Goal: Task Accomplishment & Management: Complete application form

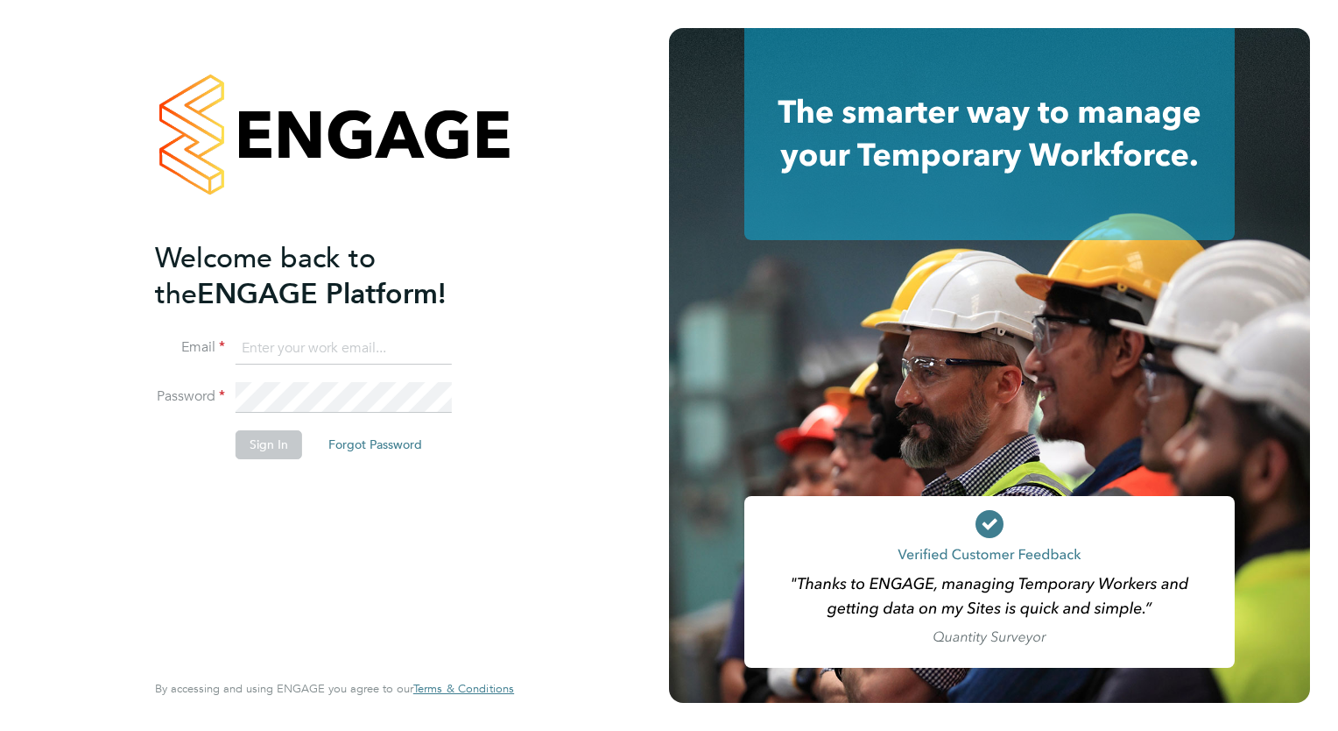
type input "tamara@peacerecruitmentservices.com"
click at [273, 438] on button "Sign In" at bounding box center [269, 444] width 67 height 28
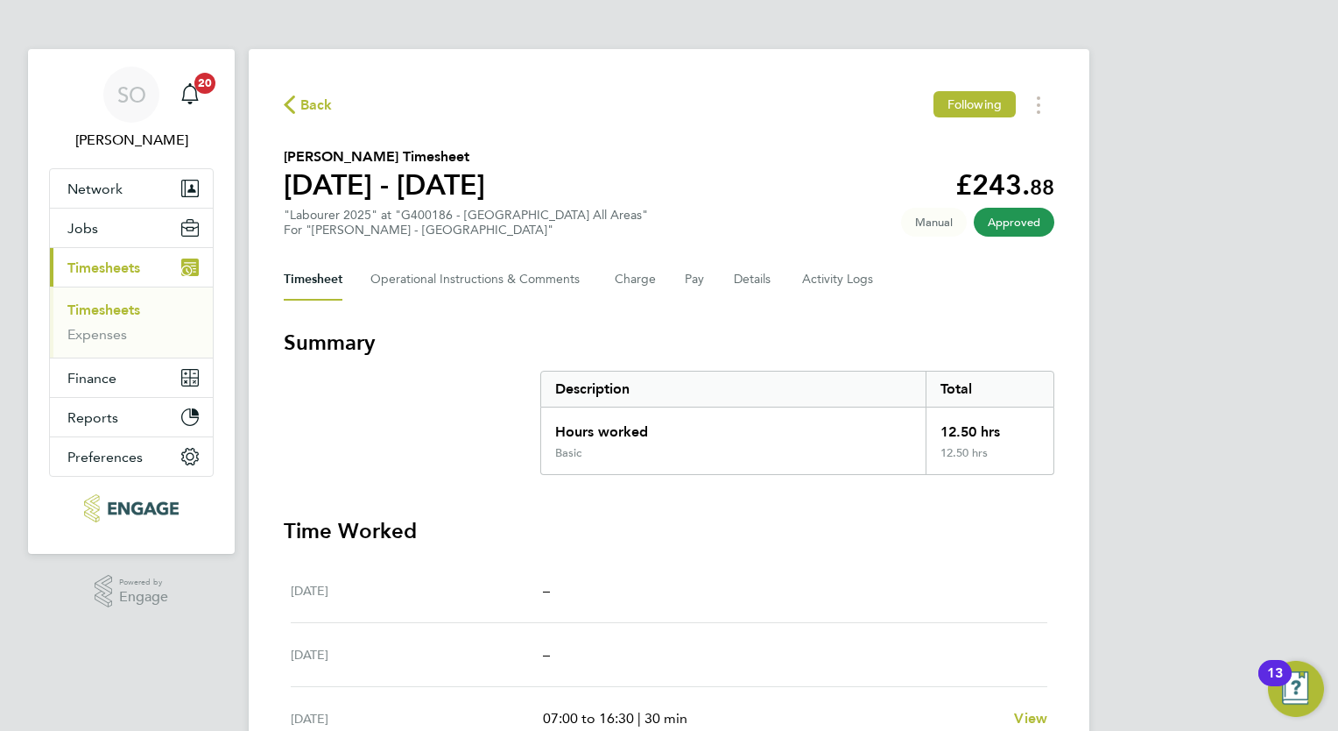
click at [105, 275] on button "Current page: Timesheets" at bounding box center [131, 267] width 163 height 39
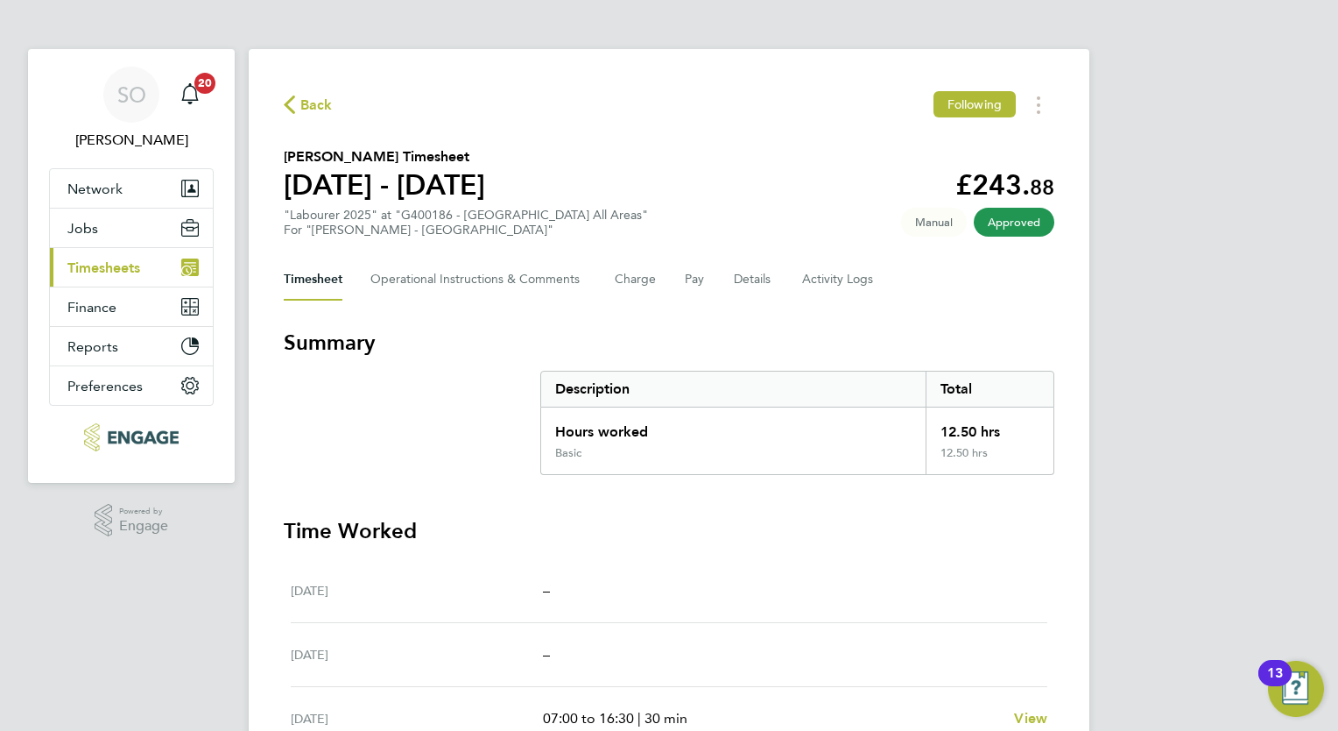
click at [116, 268] on span "Timesheets" at bounding box center [103, 267] width 73 height 17
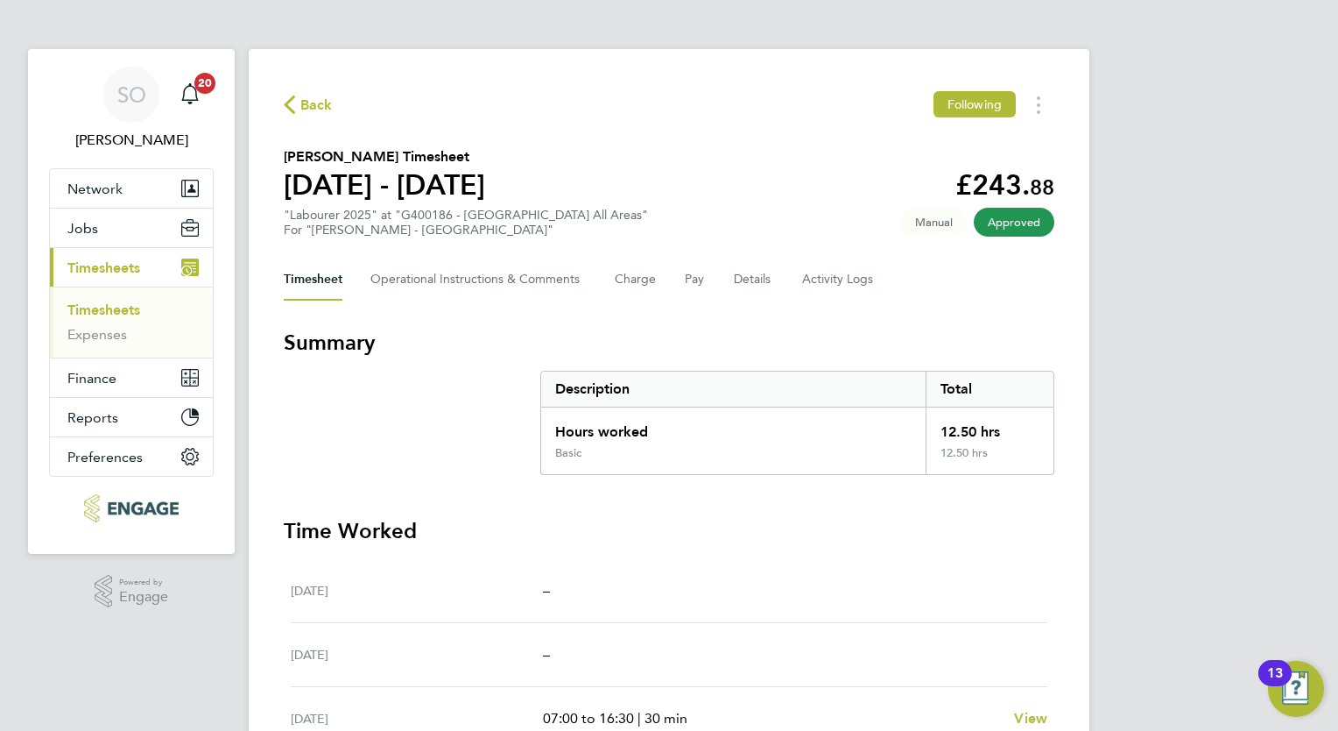
click at [121, 310] on link "Timesheets" at bounding box center [103, 309] width 73 height 17
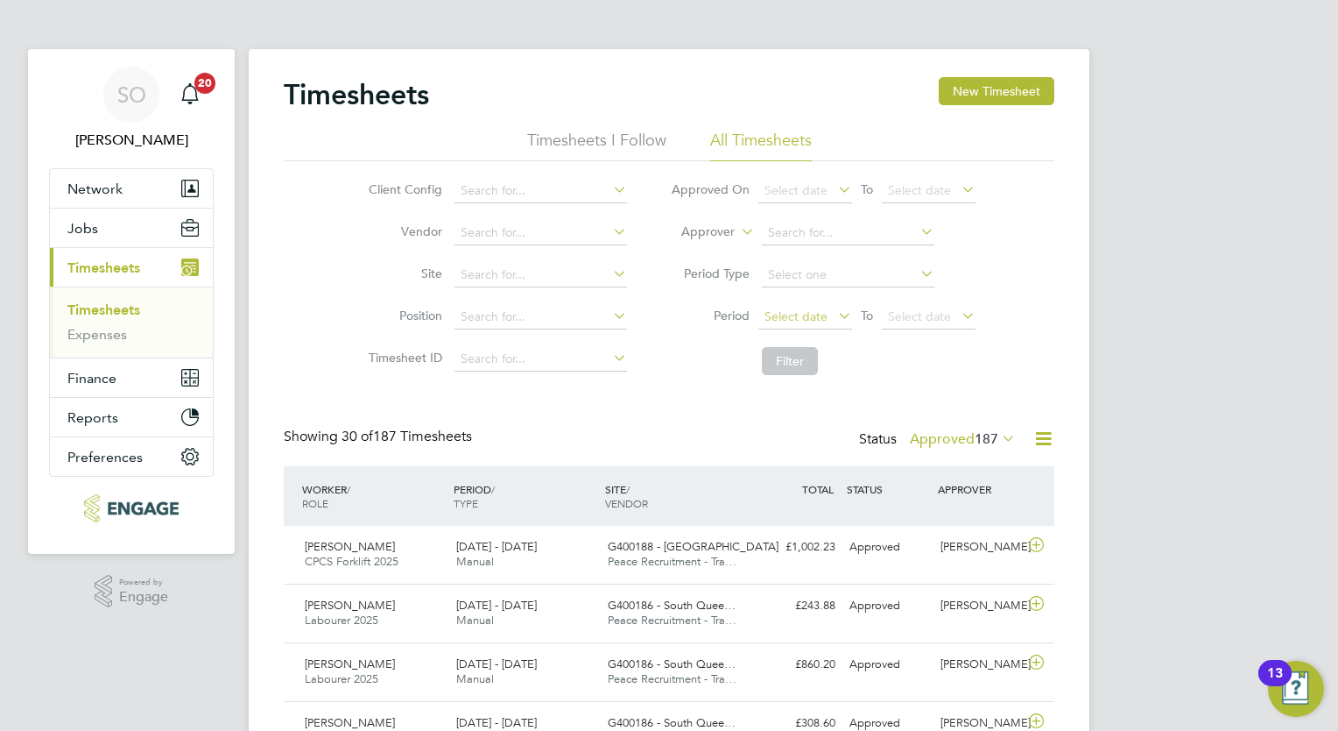
click at [824, 320] on span "Select date" at bounding box center [796, 316] width 63 height 16
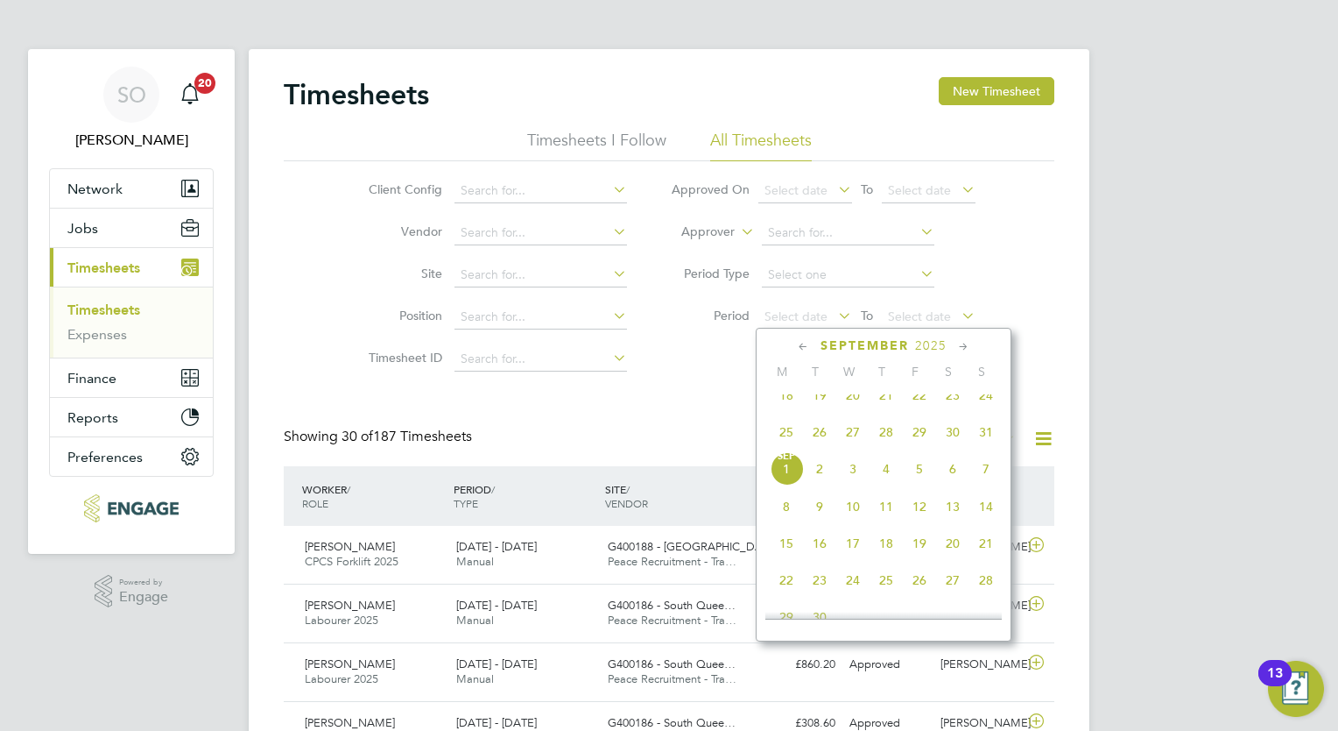
click at [788, 448] on span "25" at bounding box center [786, 431] width 33 height 33
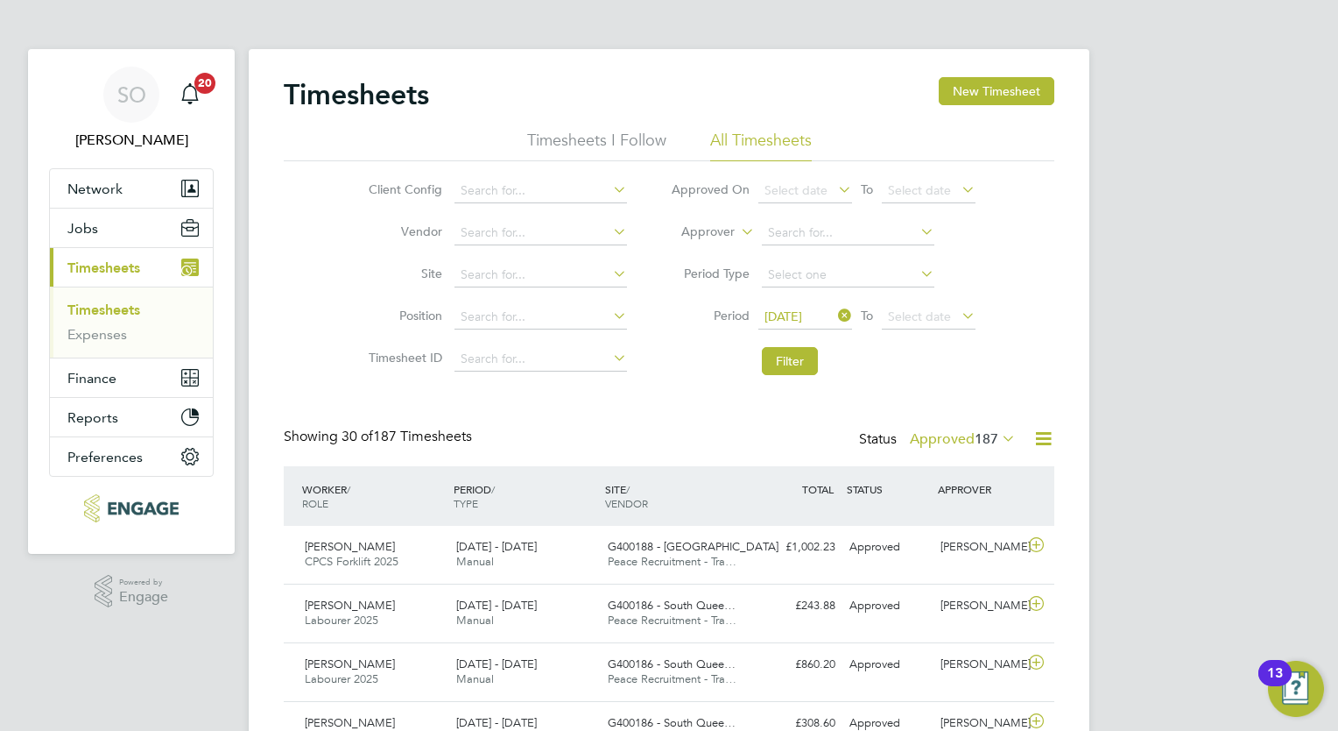
click at [958, 314] on icon at bounding box center [958, 315] width 0 height 25
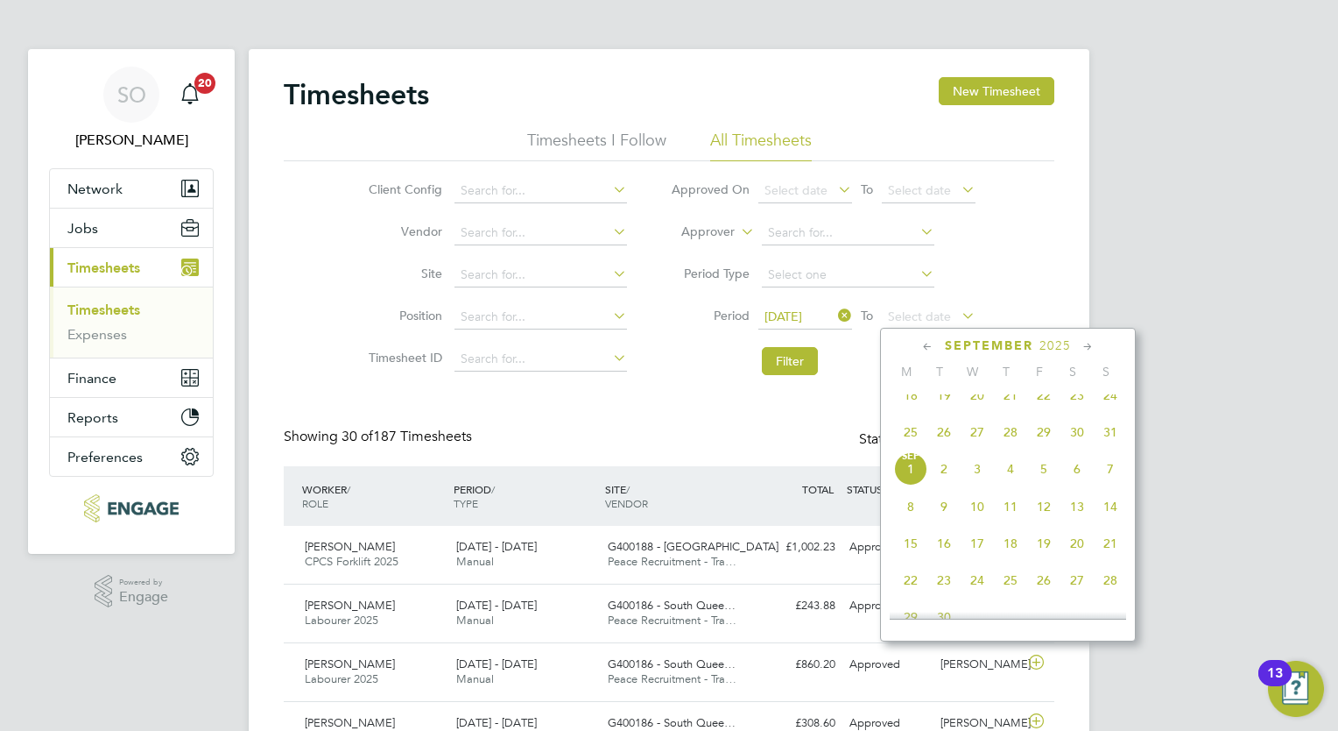
click at [905, 485] on span "[DATE]" at bounding box center [910, 468] width 33 height 33
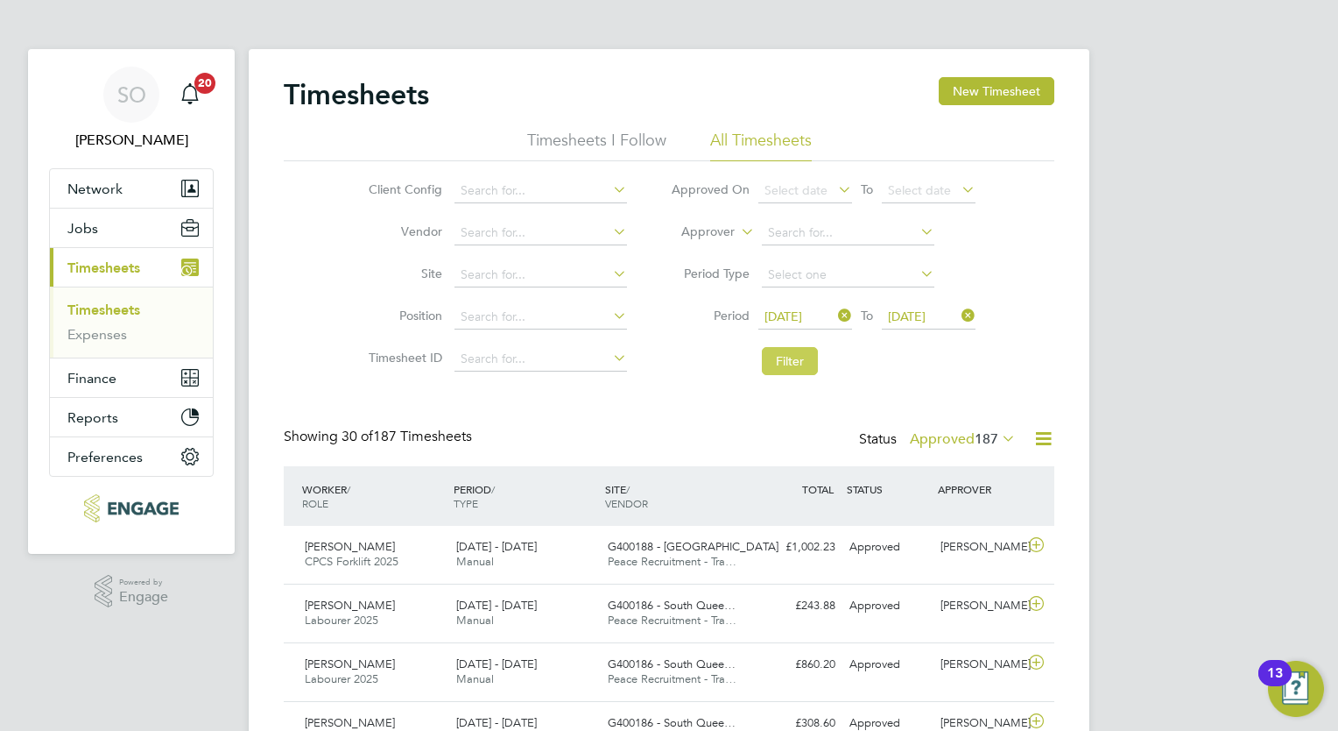
click at [781, 367] on button "Filter" at bounding box center [790, 361] width 56 height 28
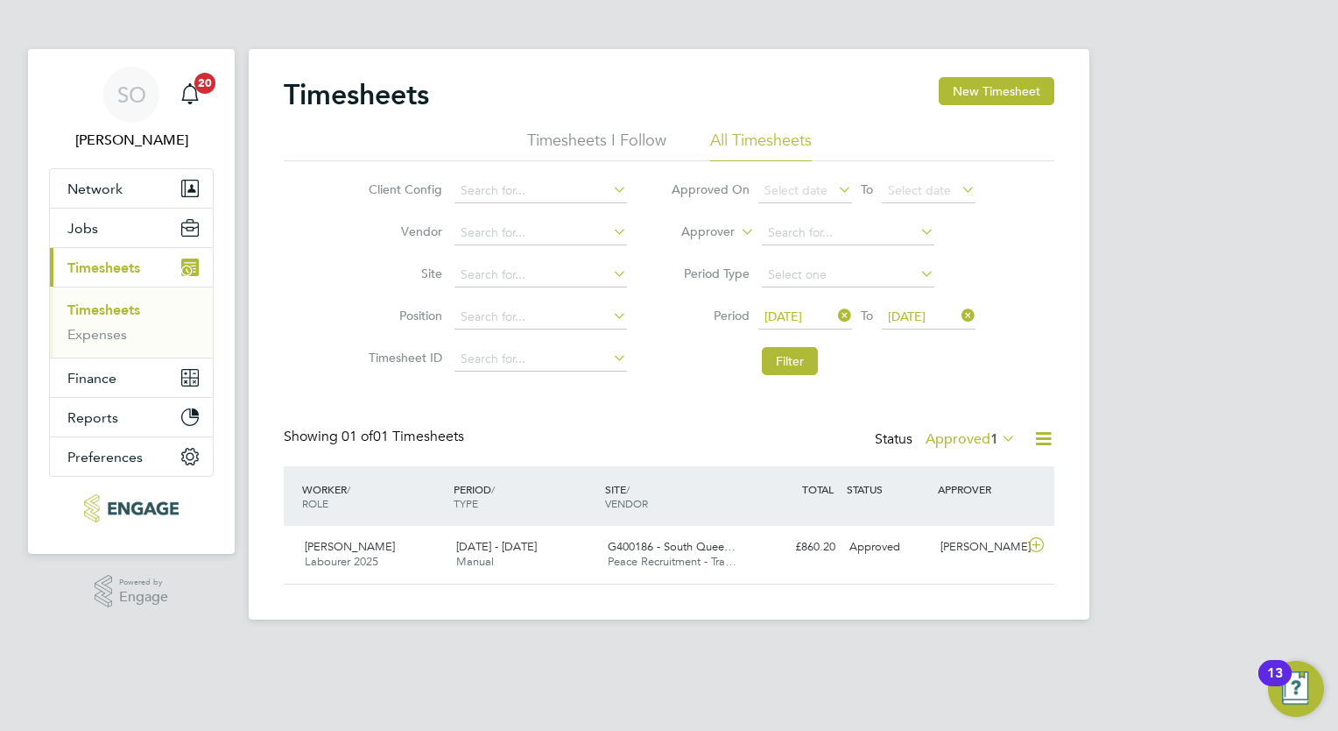
click at [958, 315] on icon at bounding box center [958, 315] width 0 height 25
click at [958, 314] on icon at bounding box center [958, 315] width 0 height 25
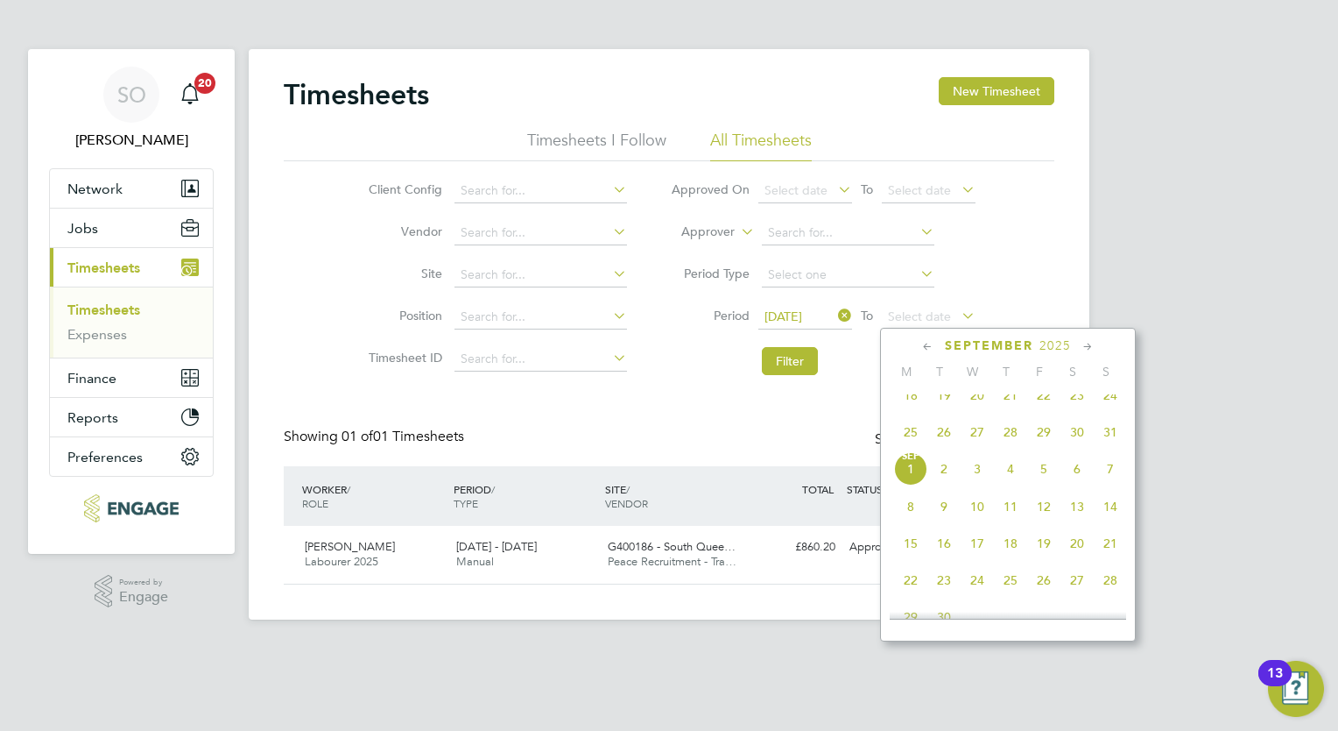
click at [913, 447] on span "25" at bounding box center [910, 431] width 33 height 33
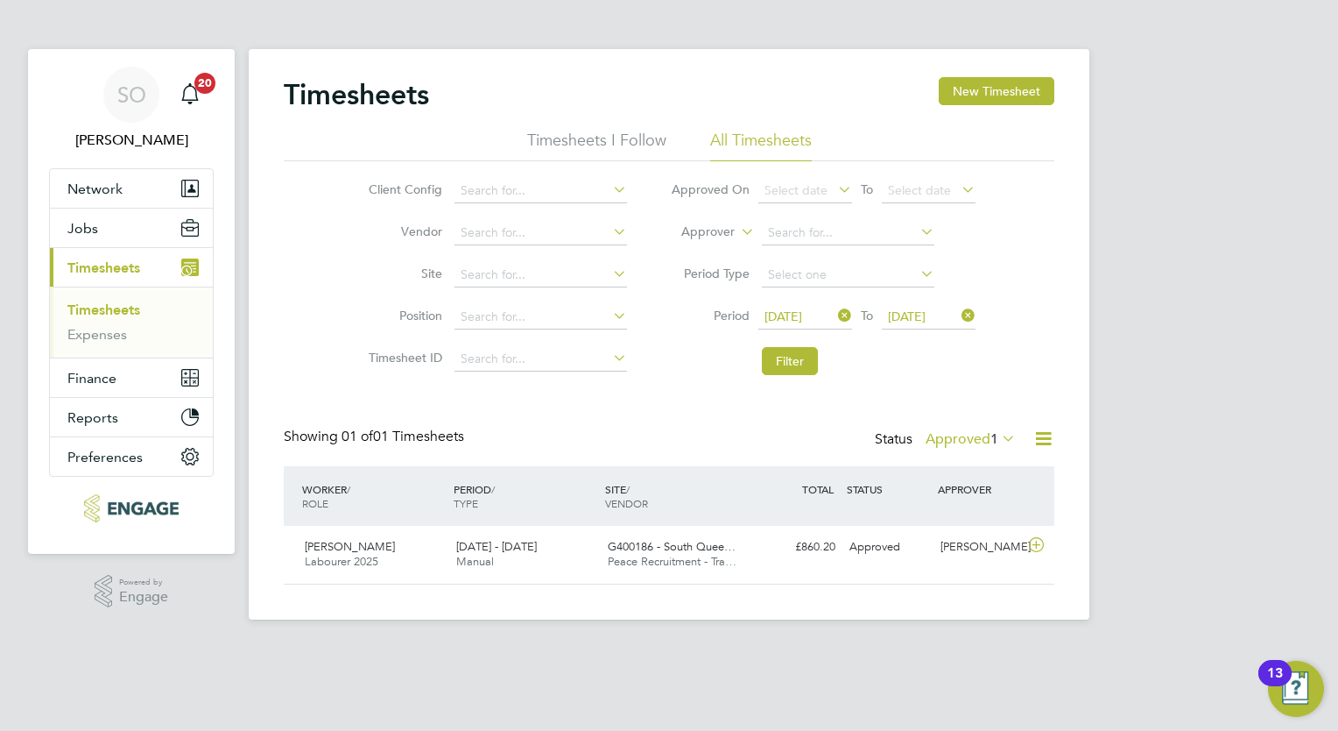
click at [835, 316] on icon at bounding box center [835, 315] width 0 height 25
click at [794, 321] on span "Select date" at bounding box center [796, 316] width 63 height 16
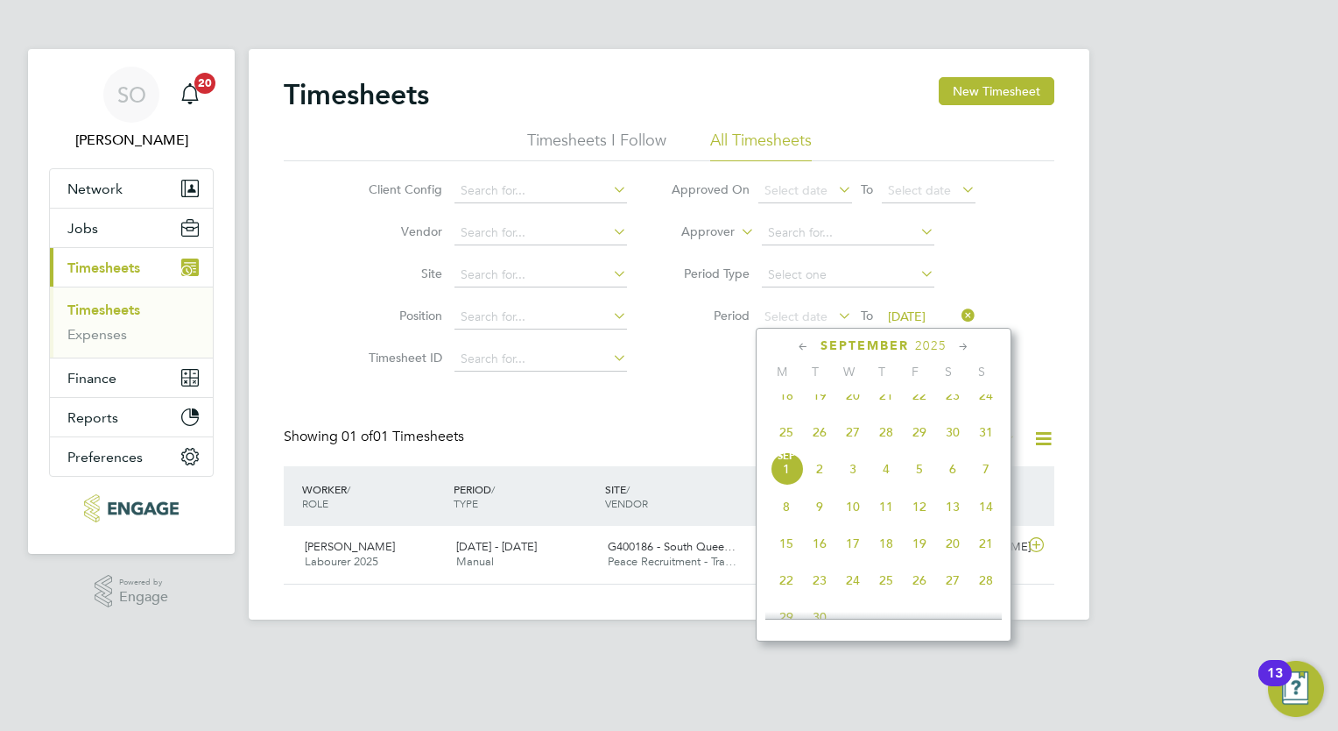
click at [781, 412] on span "18" at bounding box center [786, 394] width 33 height 33
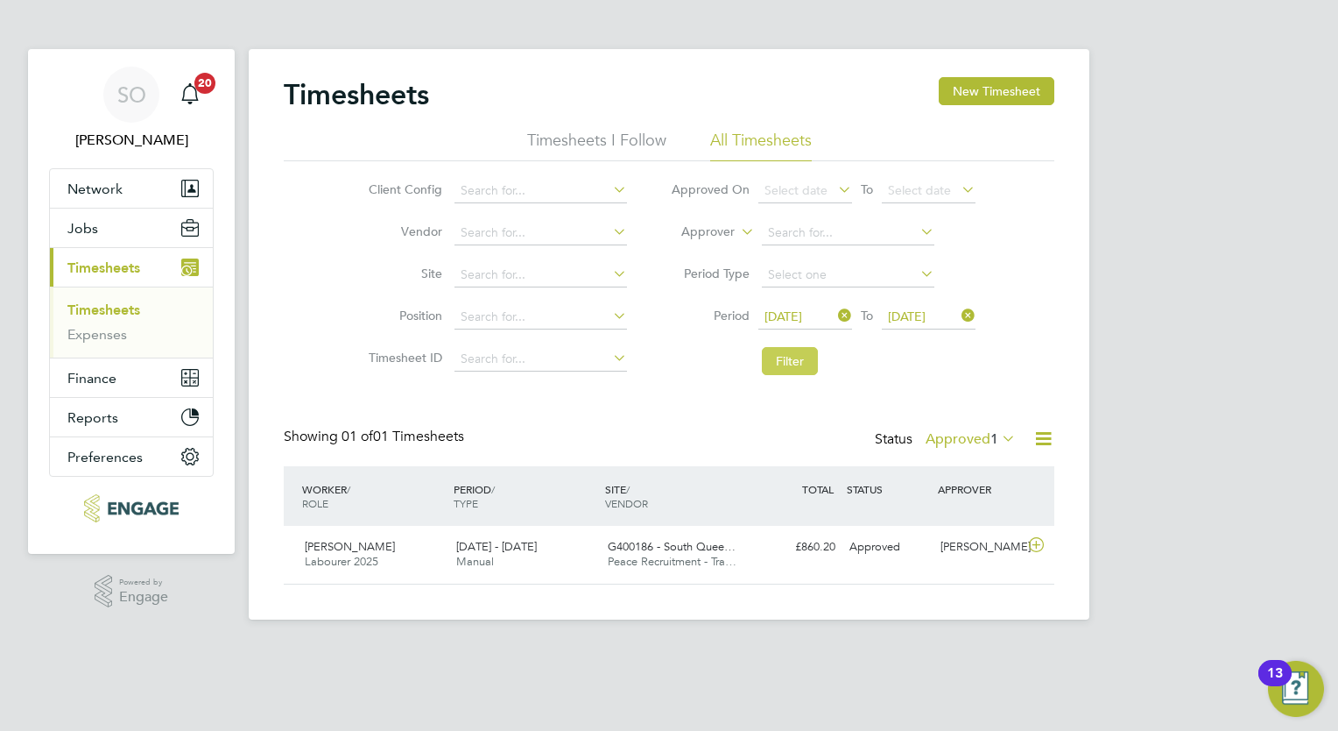
click at [781, 354] on button "Filter" at bounding box center [790, 361] width 56 height 28
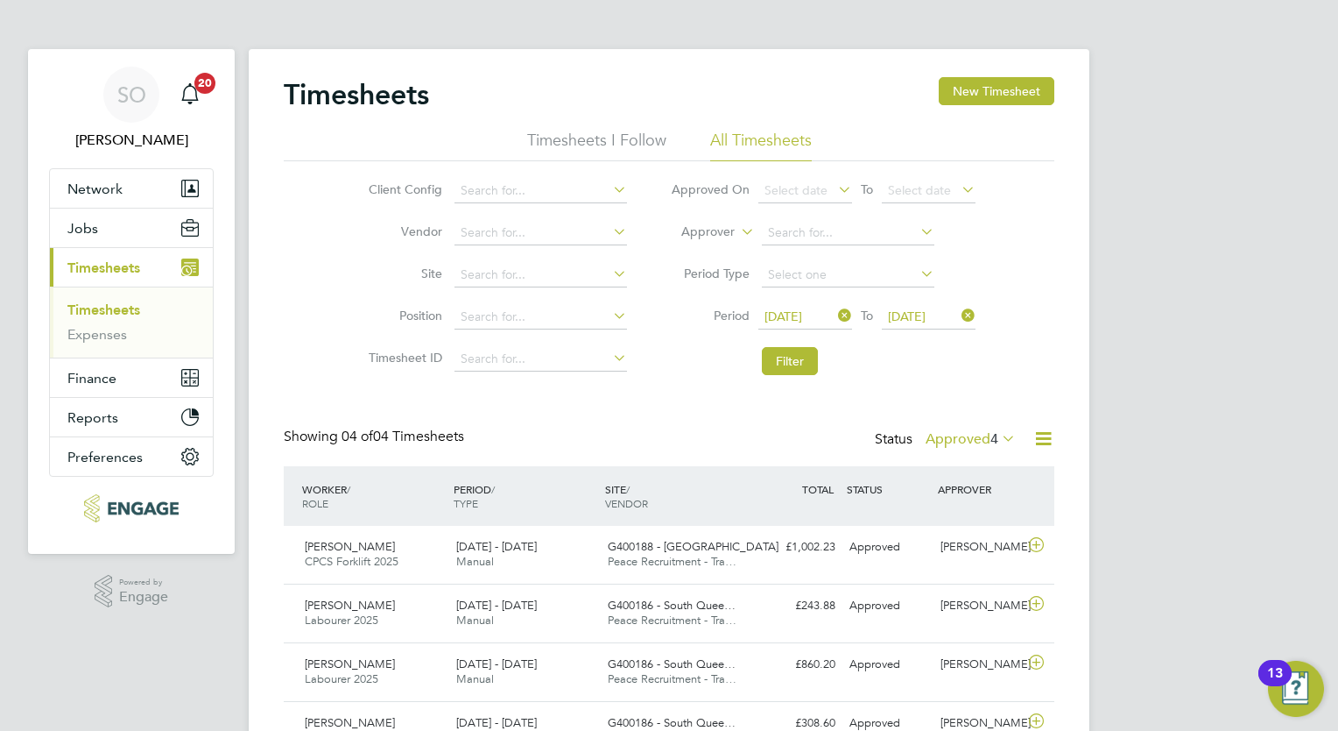
drag, startPoint x: 1336, startPoint y: 215, endPoint x: 1341, endPoint y: 310, distance: 94.7
click at [1338, 310] on html "SO [PERSON_NAME] Notifications 20 Applications: Network Team Members Businesses…" at bounding box center [669, 411] width 1338 height 822
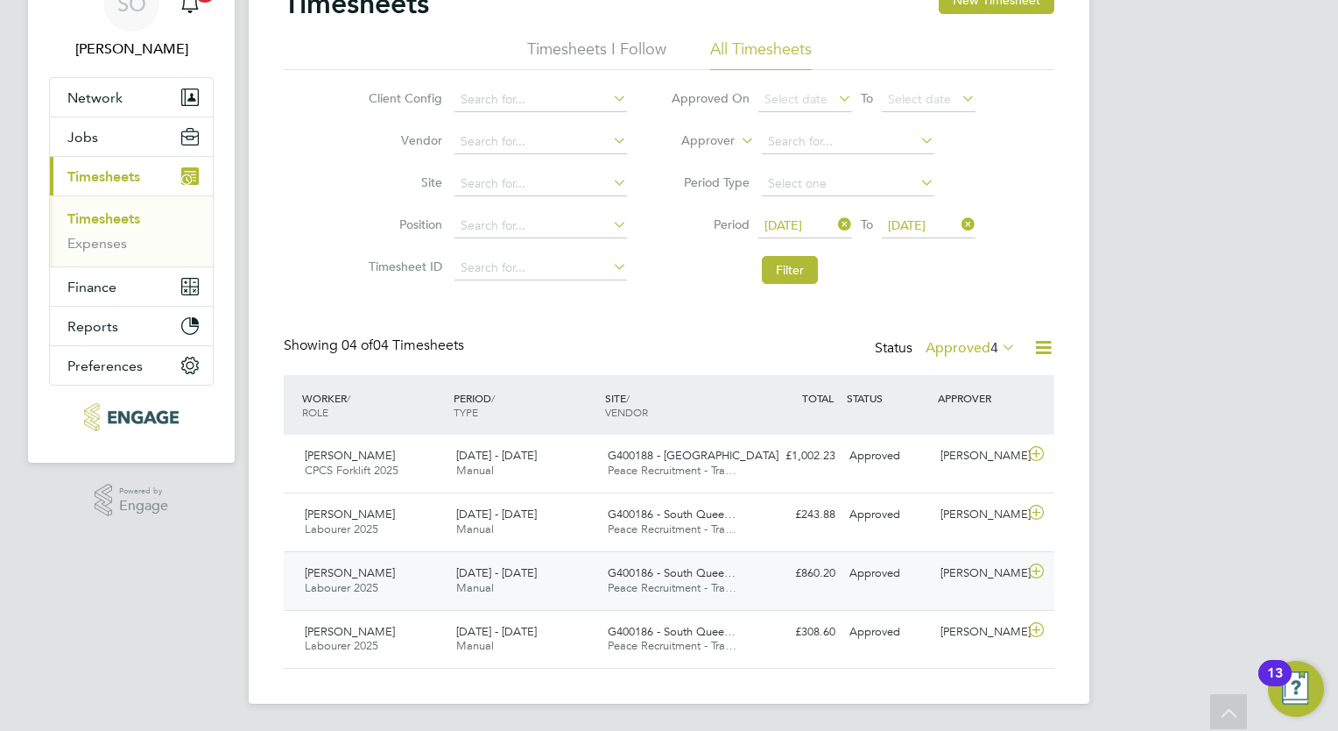
click at [1034, 569] on icon at bounding box center [1037, 571] width 22 height 14
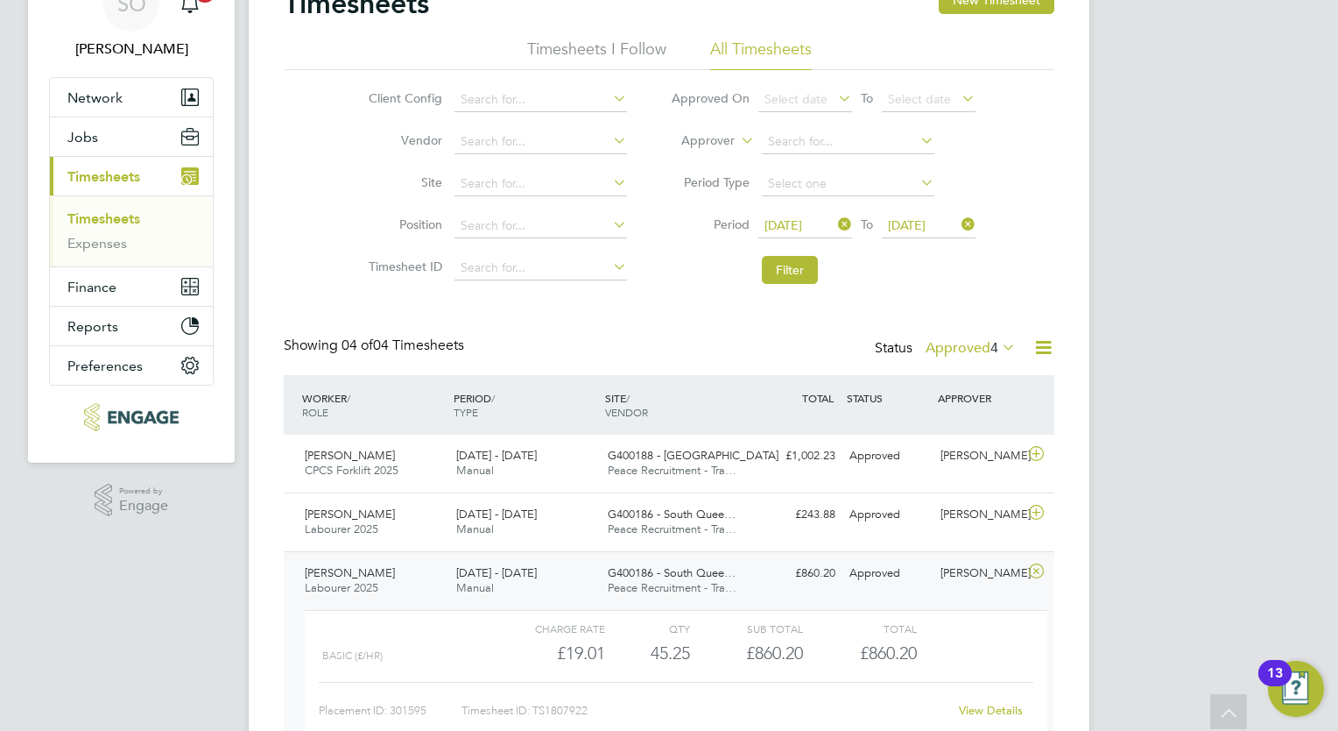
click at [835, 226] on icon at bounding box center [835, 224] width 0 height 25
click at [835, 227] on icon at bounding box center [835, 224] width 0 height 25
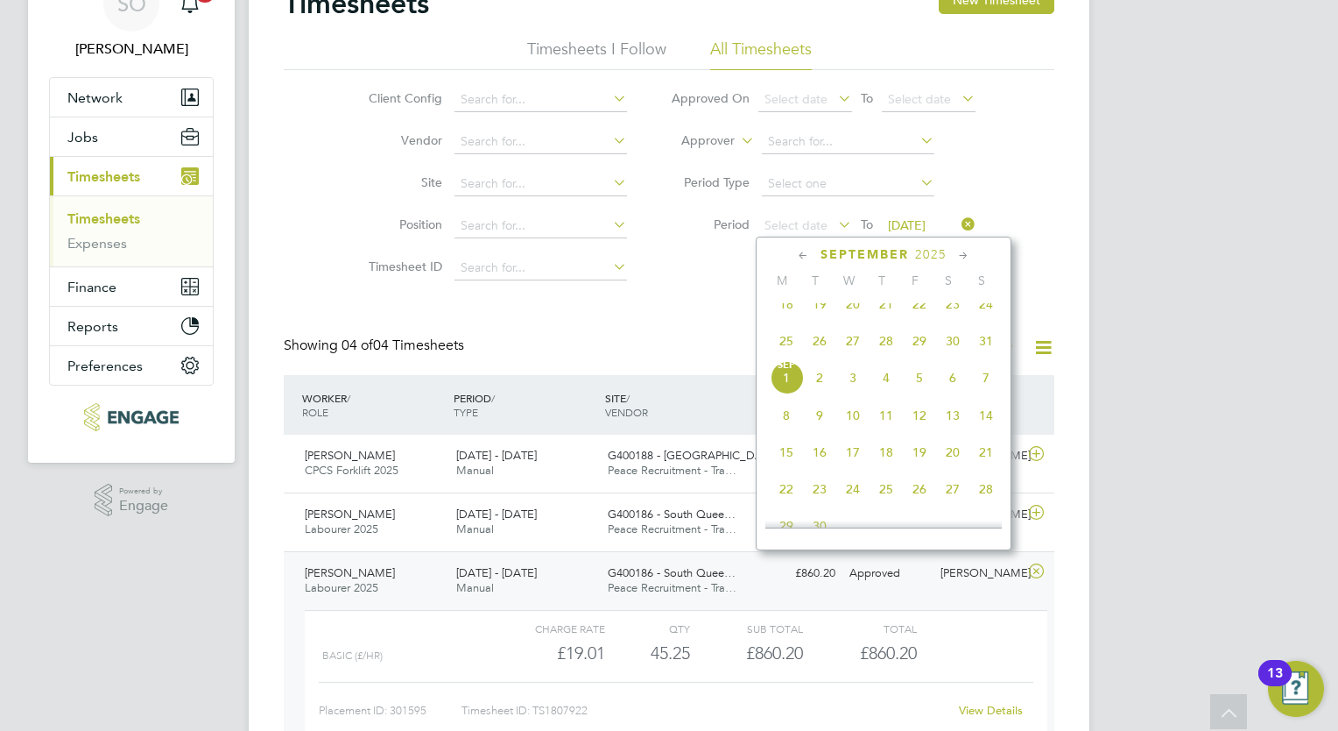
click at [781, 352] on span "25" at bounding box center [786, 340] width 33 height 33
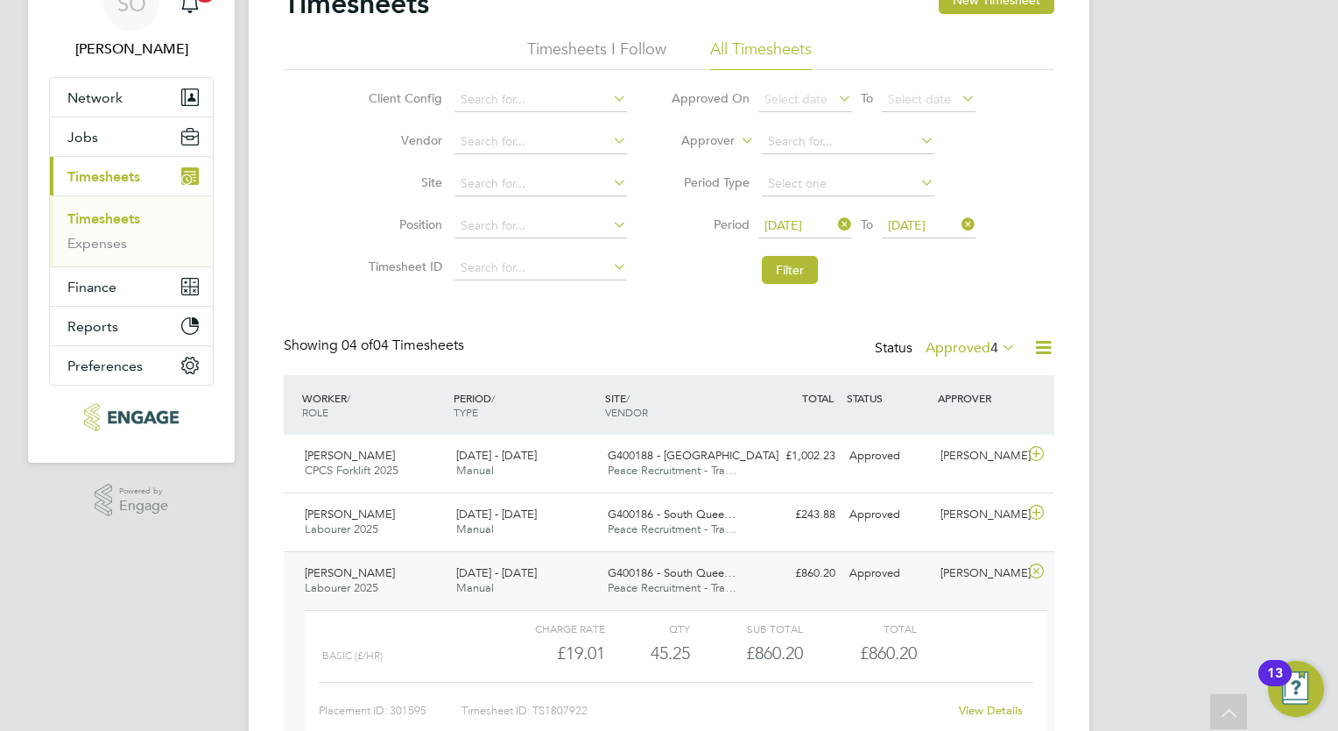
click at [958, 221] on icon at bounding box center [958, 224] width 0 height 25
click at [944, 231] on span "Select date" at bounding box center [919, 225] width 63 height 16
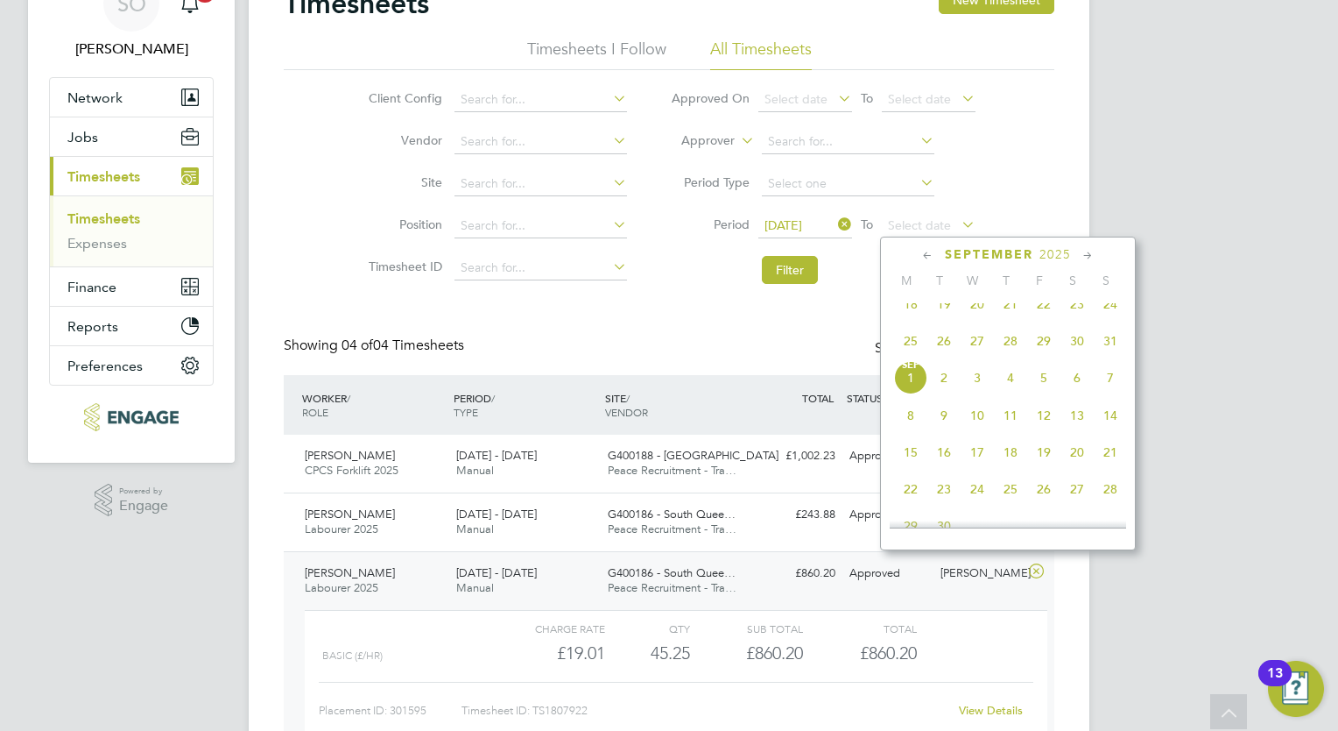
click at [903, 394] on span "[DATE]" at bounding box center [910, 377] width 33 height 33
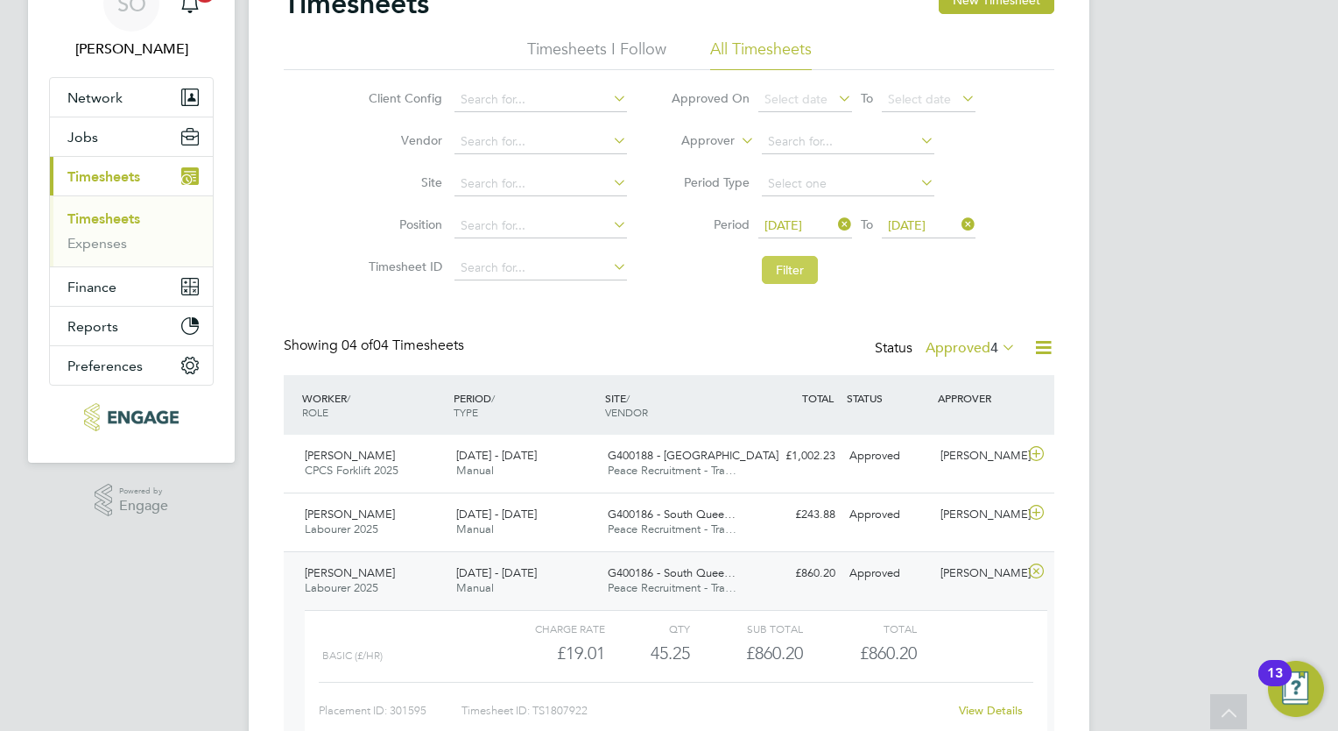
click at [780, 272] on button "Filter" at bounding box center [790, 270] width 56 height 28
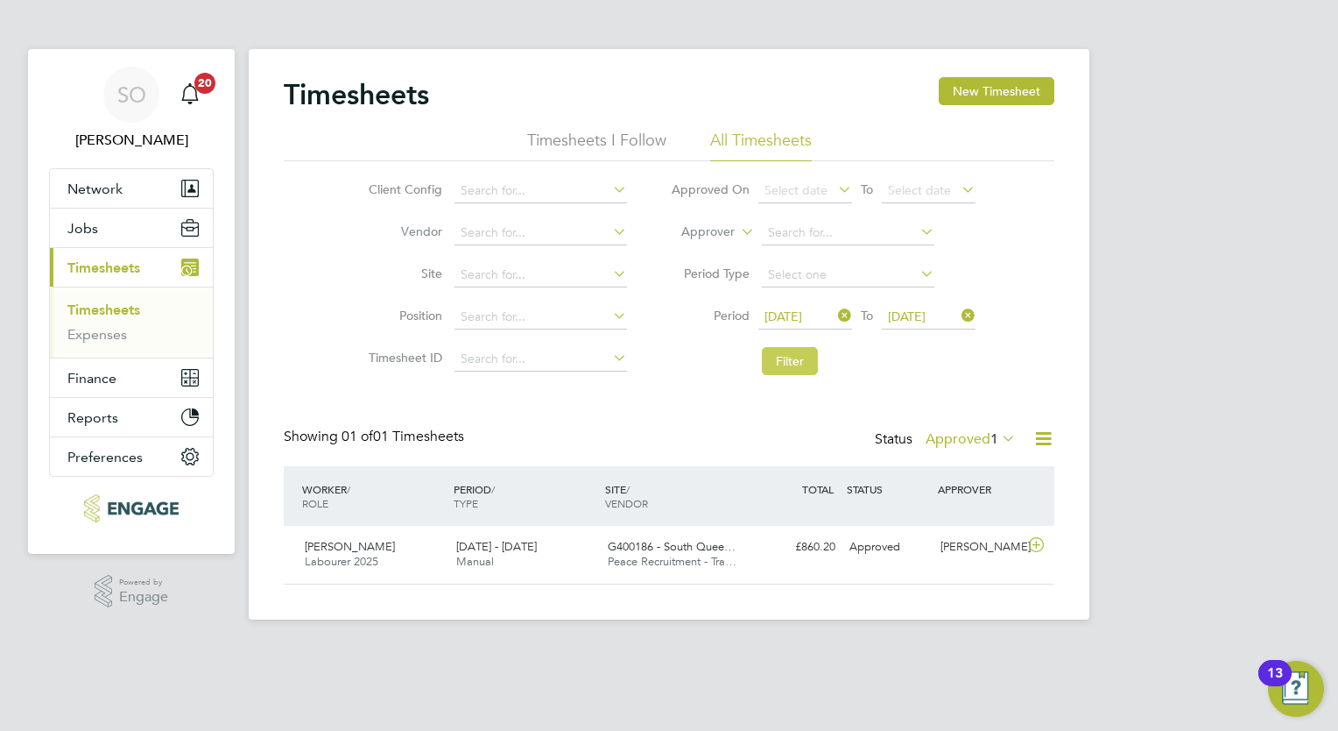
scroll to position [44, 152]
click at [983, 88] on button "New Timesheet" at bounding box center [997, 91] width 116 height 28
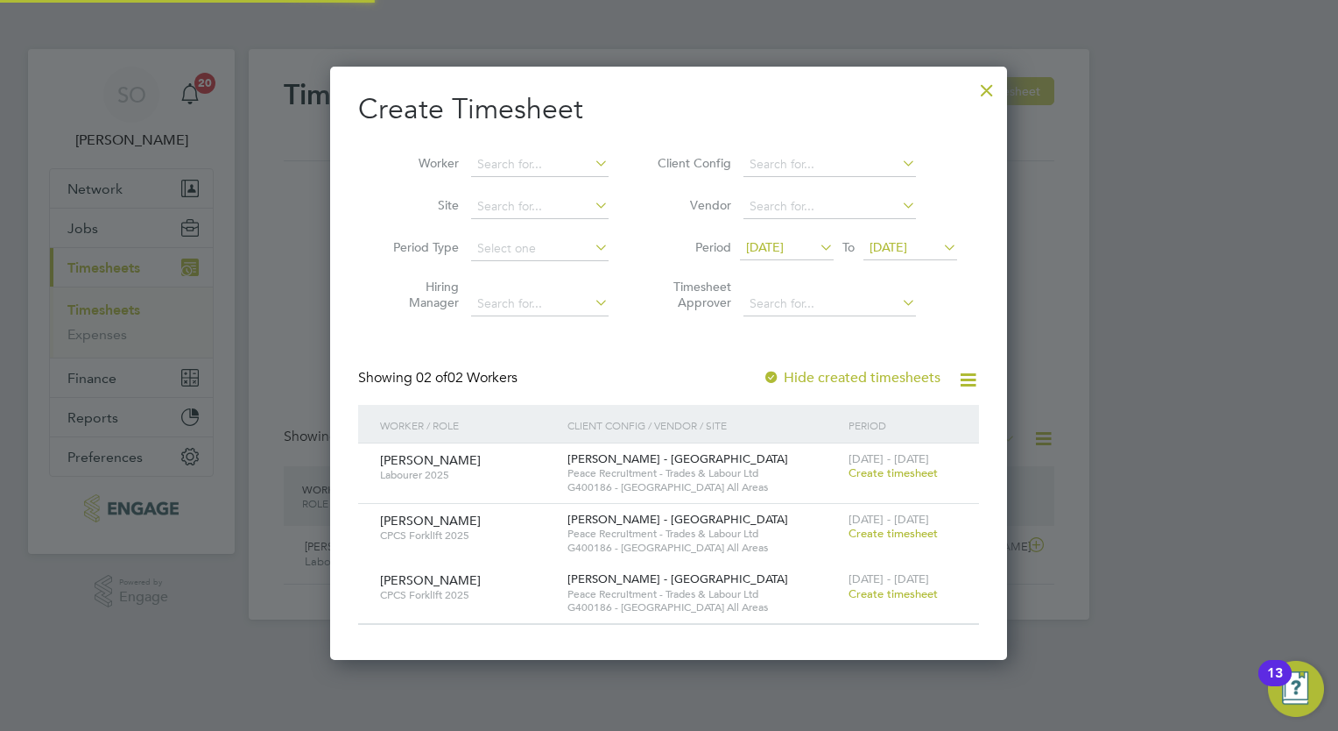
scroll to position [592, 678]
click at [907, 468] on span "Create timesheet" at bounding box center [893, 472] width 89 height 15
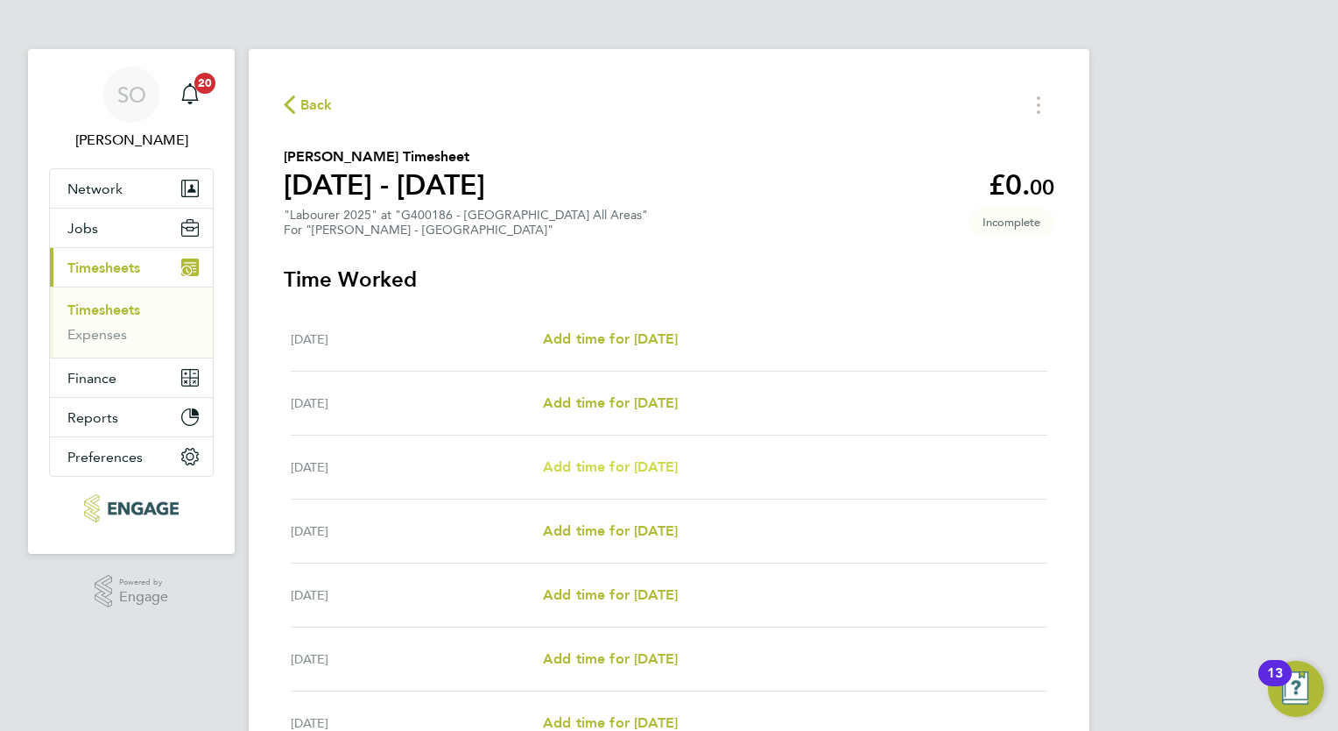
click at [678, 473] on span "Add time for [DATE]" at bounding box center [610, 466] width 135 height 17
select select "30"
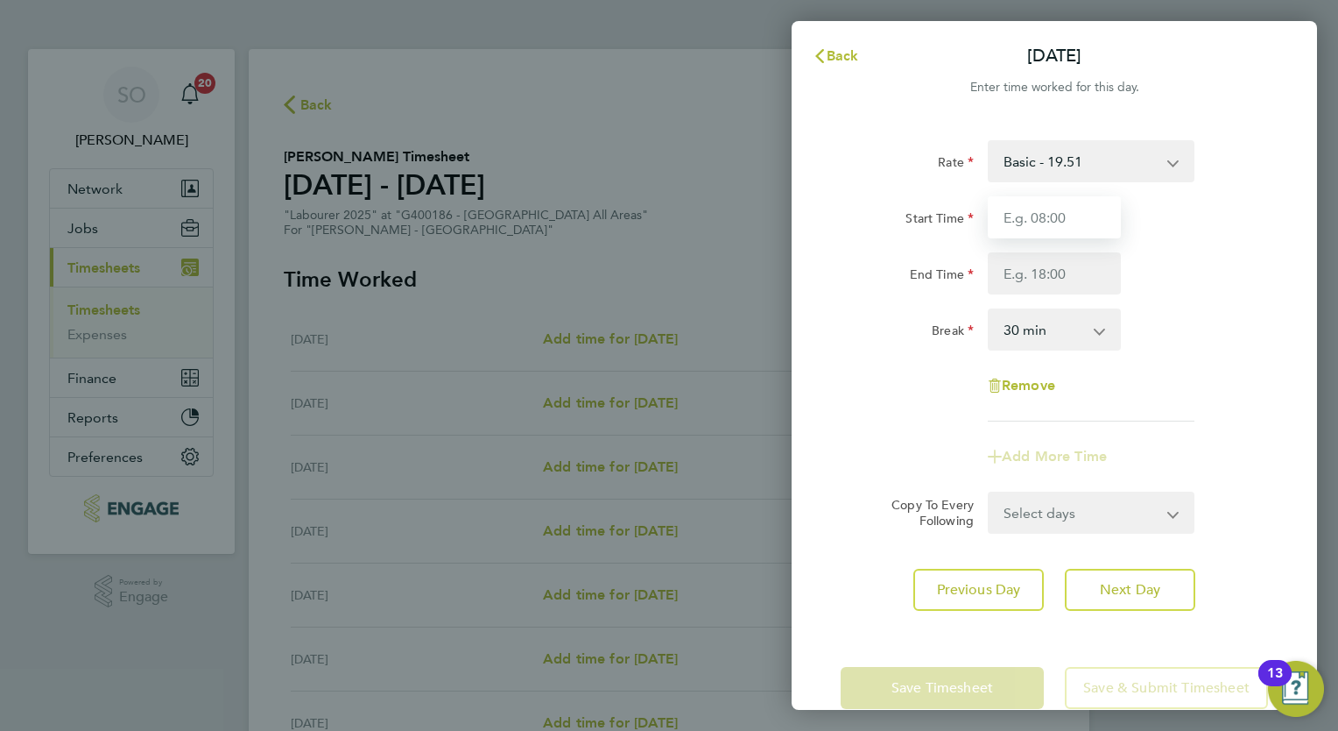
click at [1043, 206] on input "Start Time" at bounding box center [1054, 217] width 133 height 42
type input "07:00"
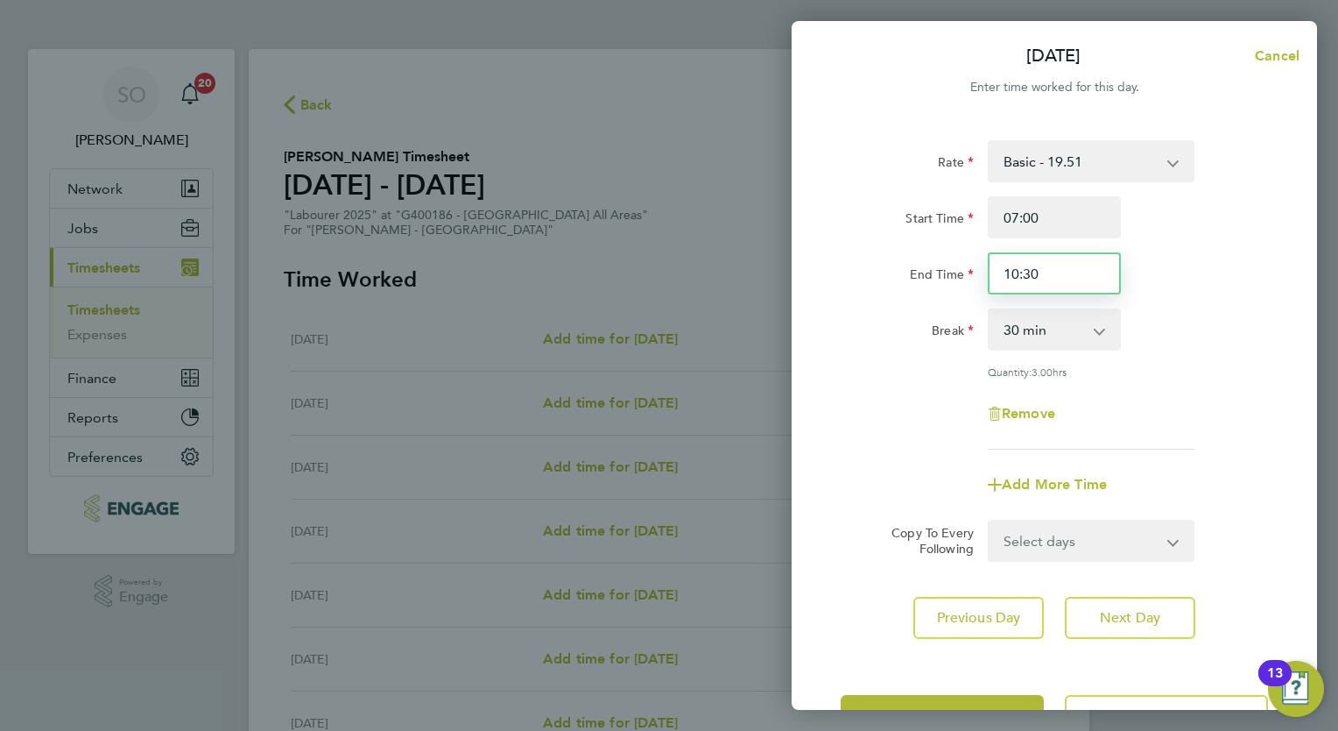
click at [1048, 265] on input "10:30" at bounding box center [1054, 273] width 133 height 42
type input "1"
type input "16:30"
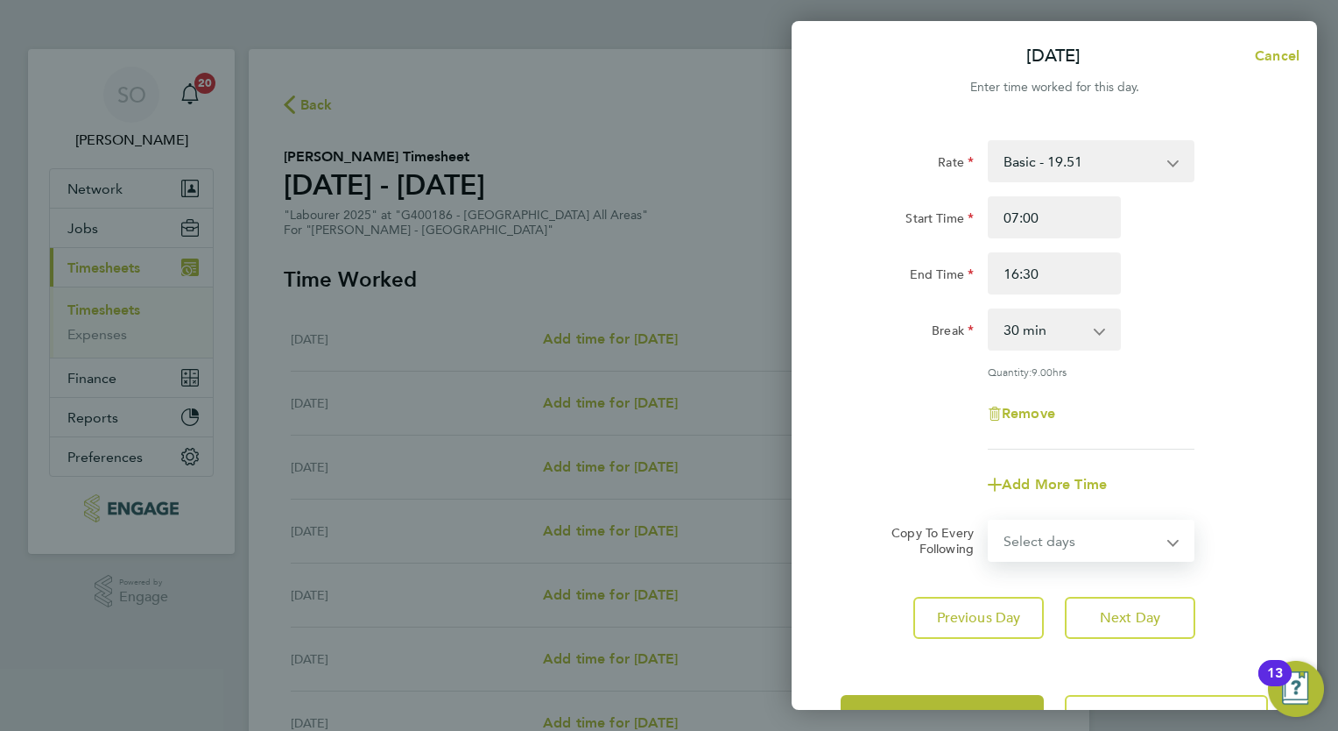
click at [1162, 548] on select "Select days Day [DATE] [DATE] [DATE] [DATE]" at bounding box center [1082, 540] width 184 height 39
select select "TUE"
click at [990, 521] on select "Select days Day [DATE] [DATE] [DATE] [DATE]" at bounding box center [1082, 540] width 184 height 39
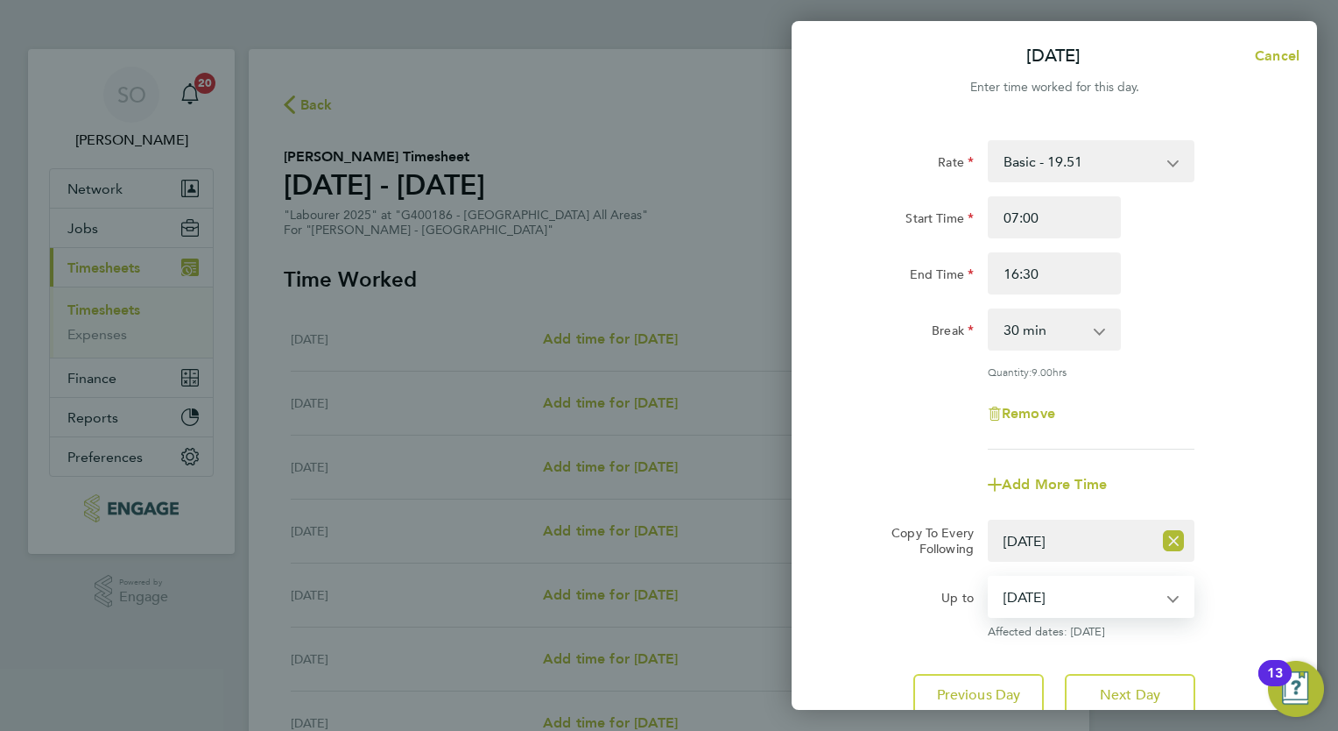
click at [1139, 591] on select "[DATE] [DATE] [DATE] [DATE]" at bounding box center [1081, 596] width 182 height 39
select select "[DATE]"
click at [990, 577] on select "[DATE] [DATE] [DATE] [DATE]" at bounding box center [1081, 596] width 182 height 39
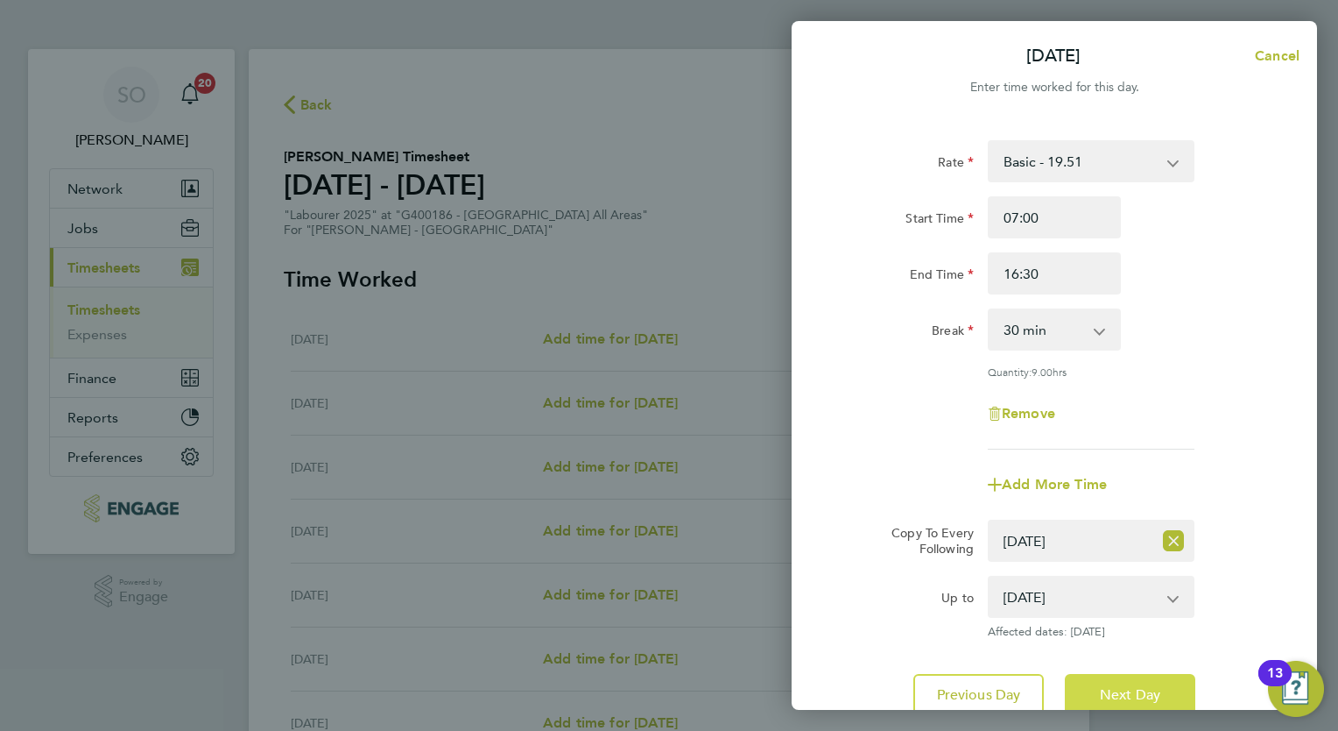
click at [1122, 699] on span "Next Day" at bounding box center [1130, 695] width 60 height 18
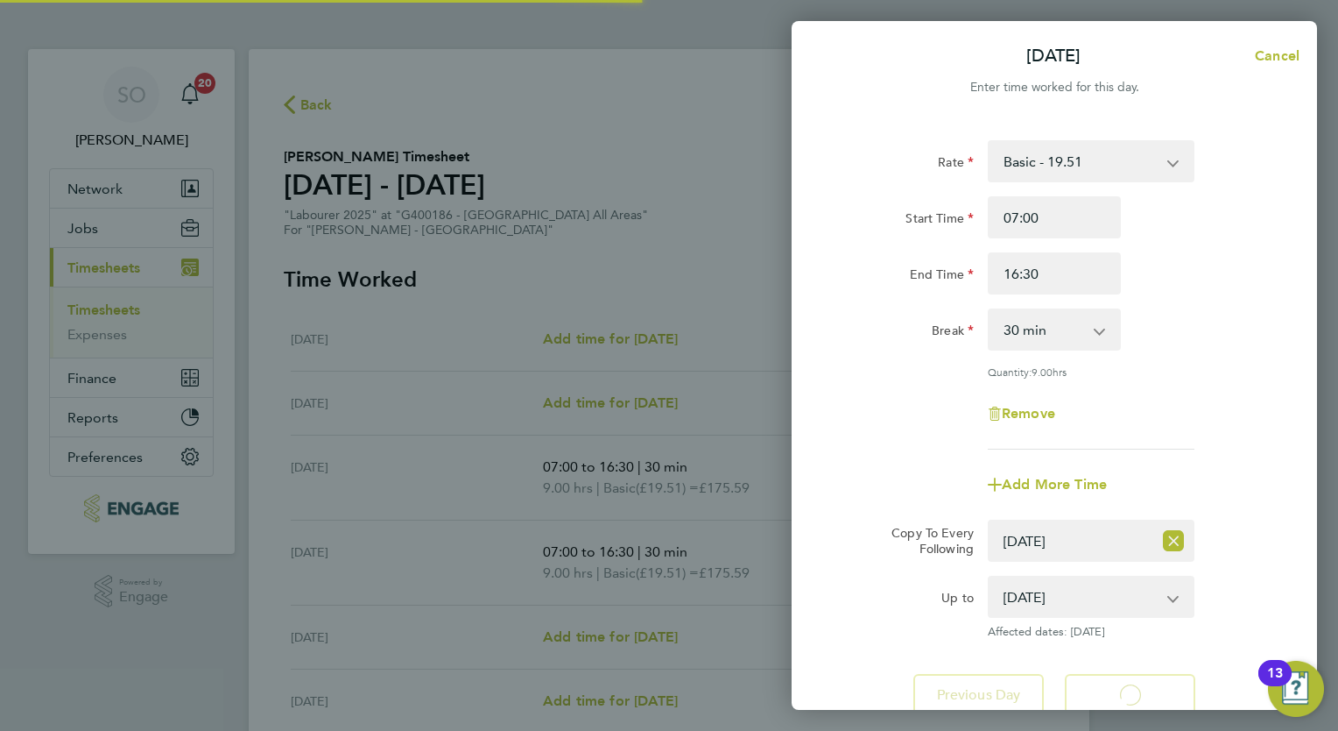
select select "30"
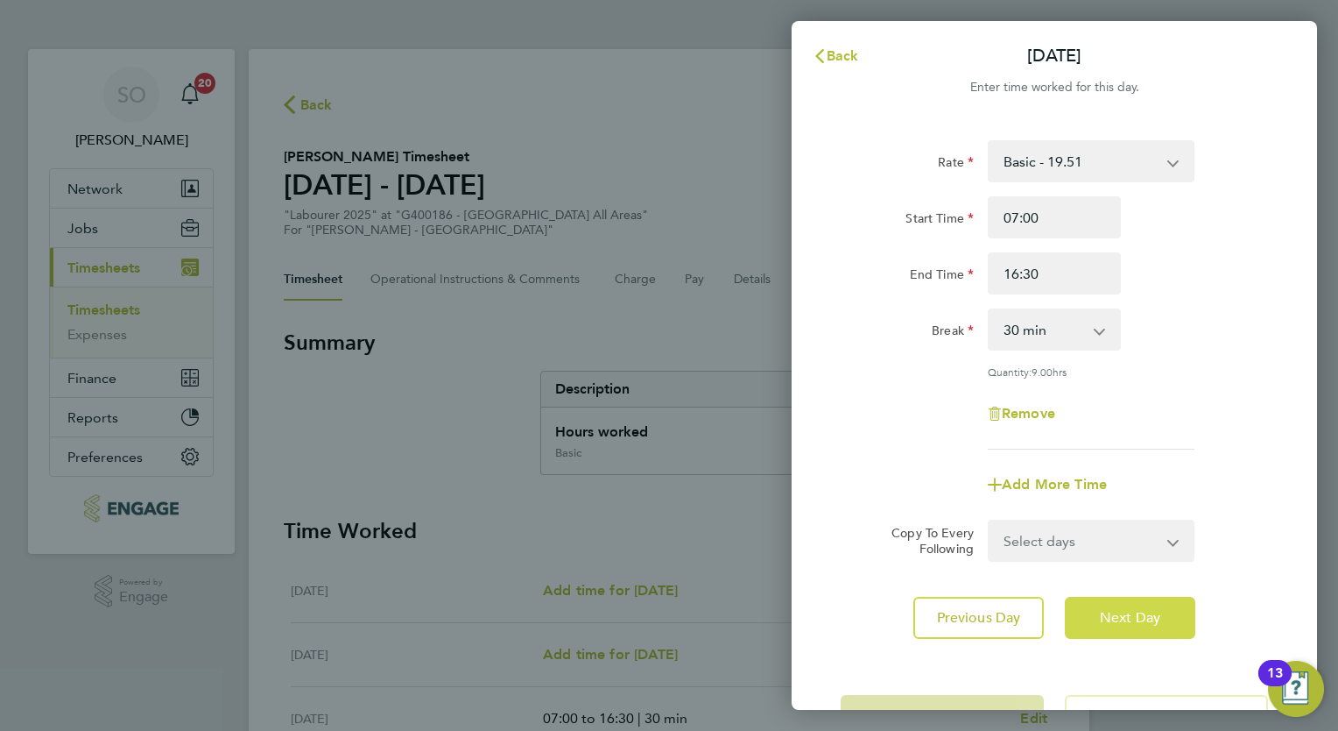
click at [1110, 618] on span "Next Day" at bounding box center [1130, 618] width 60 height 18
select select "30"
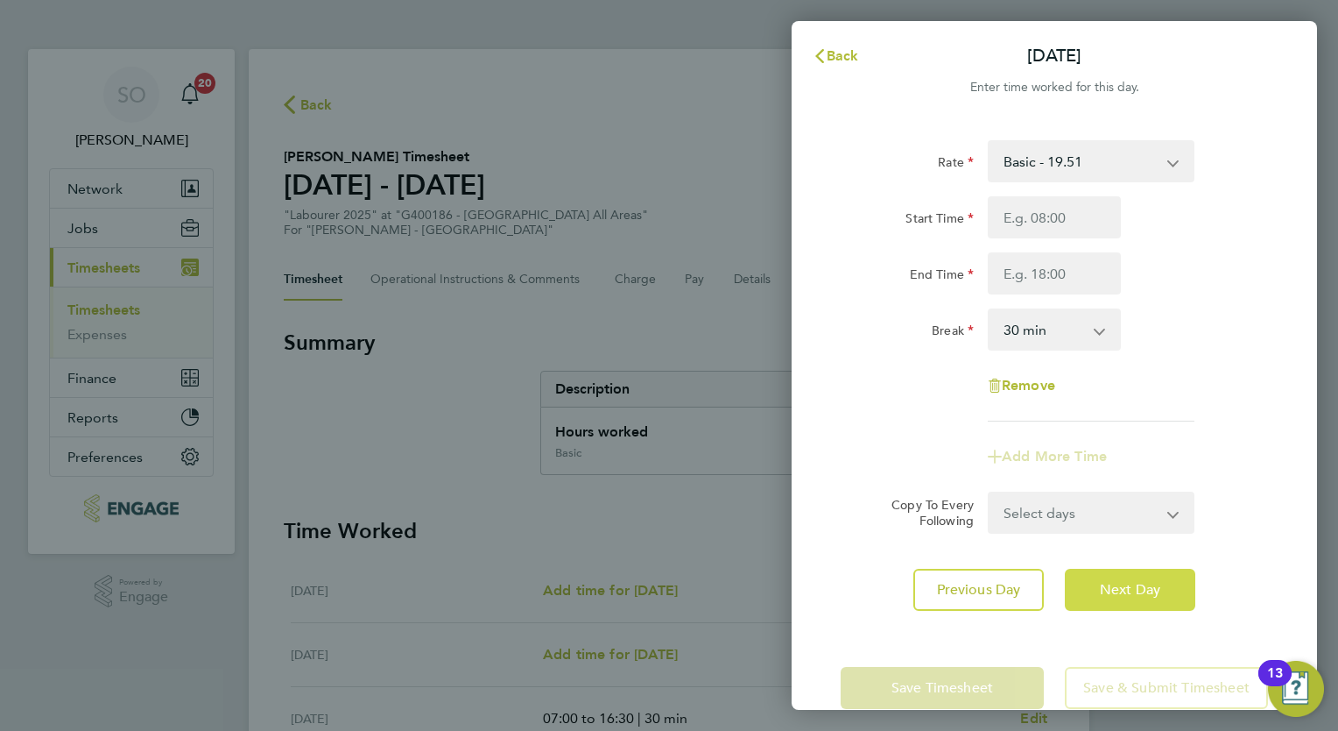
click at [1102, 588] on span "Next Day" at bounding box center [1130, 590] width 60 height 18
select select "30"
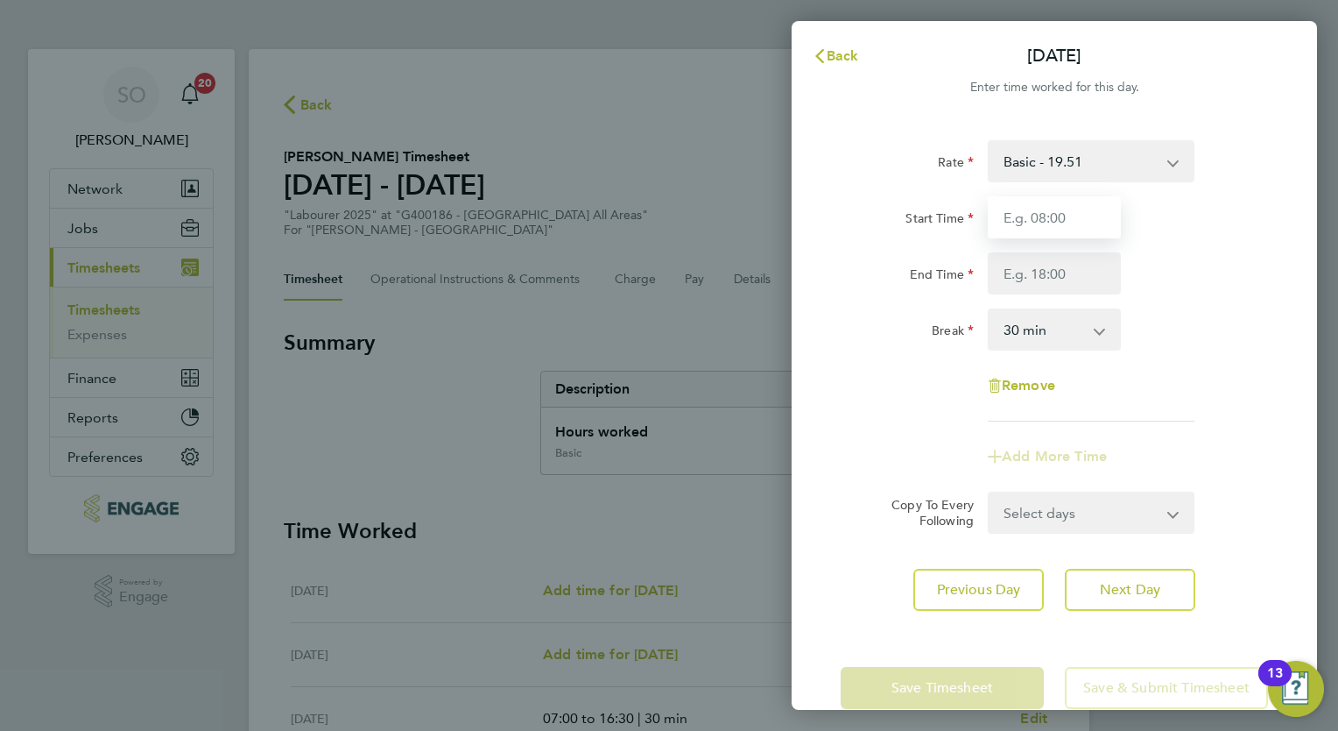
click at [1030, 217] on input "Start Time" at bounding box center [1054, 217] width 133 height 42
type input "07:00"
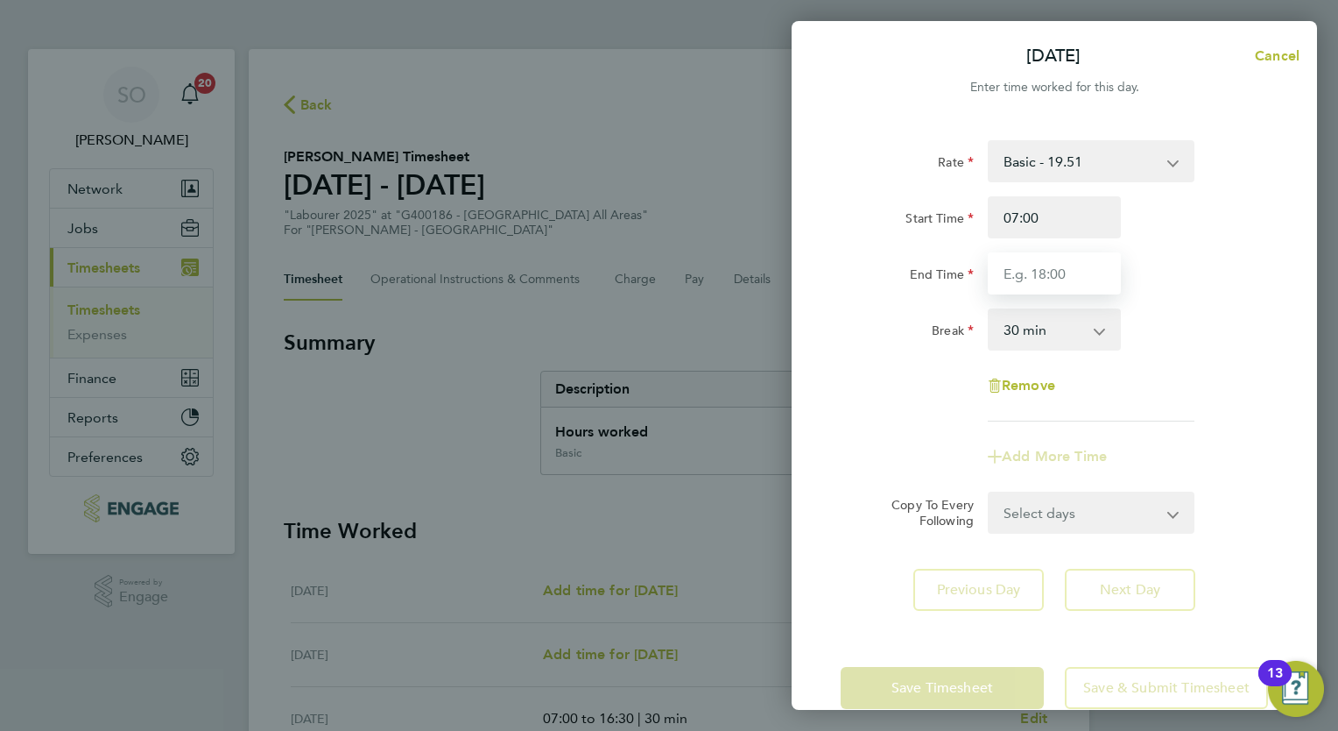
click at [1026, 262] on input "End Time" at bounding box center [1054, 273] width 133 height 42
type input "16:30"
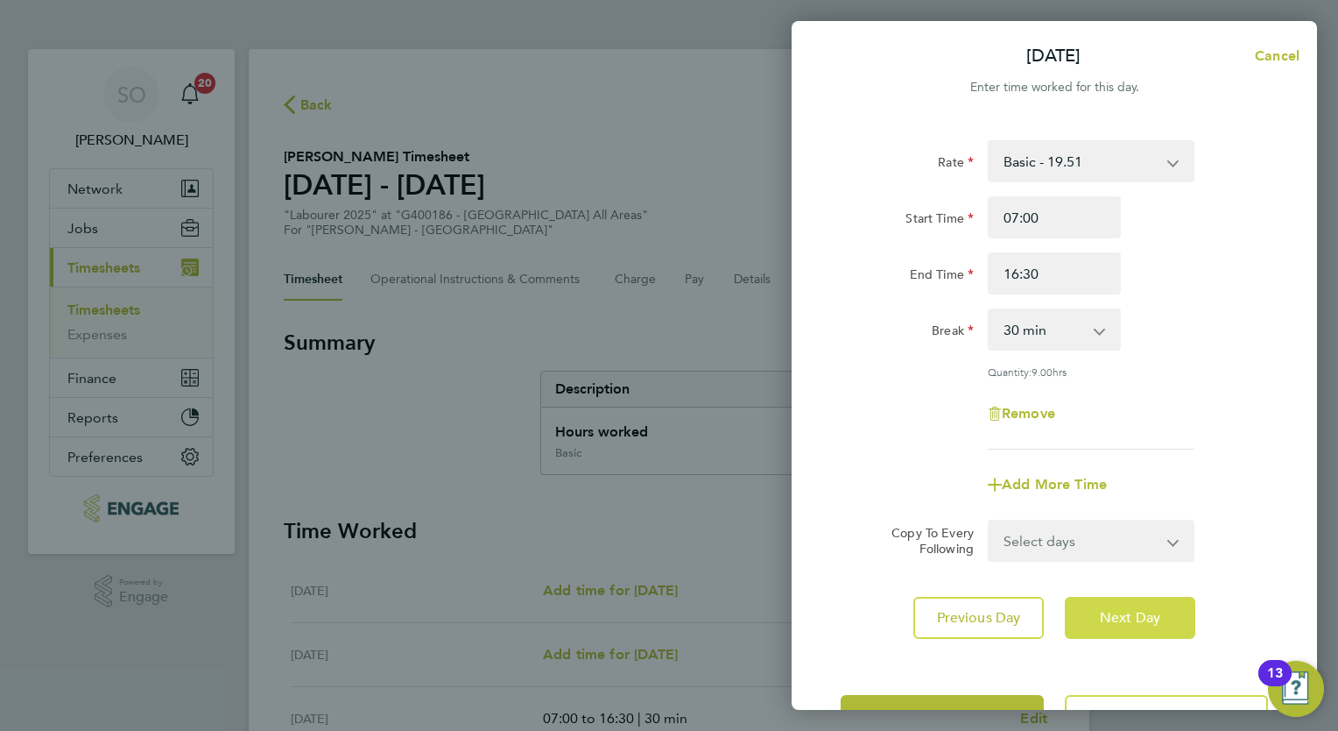
click at [1125, 619] on span "Next Day" at bounding box center [1130, 618] width 60 height 18
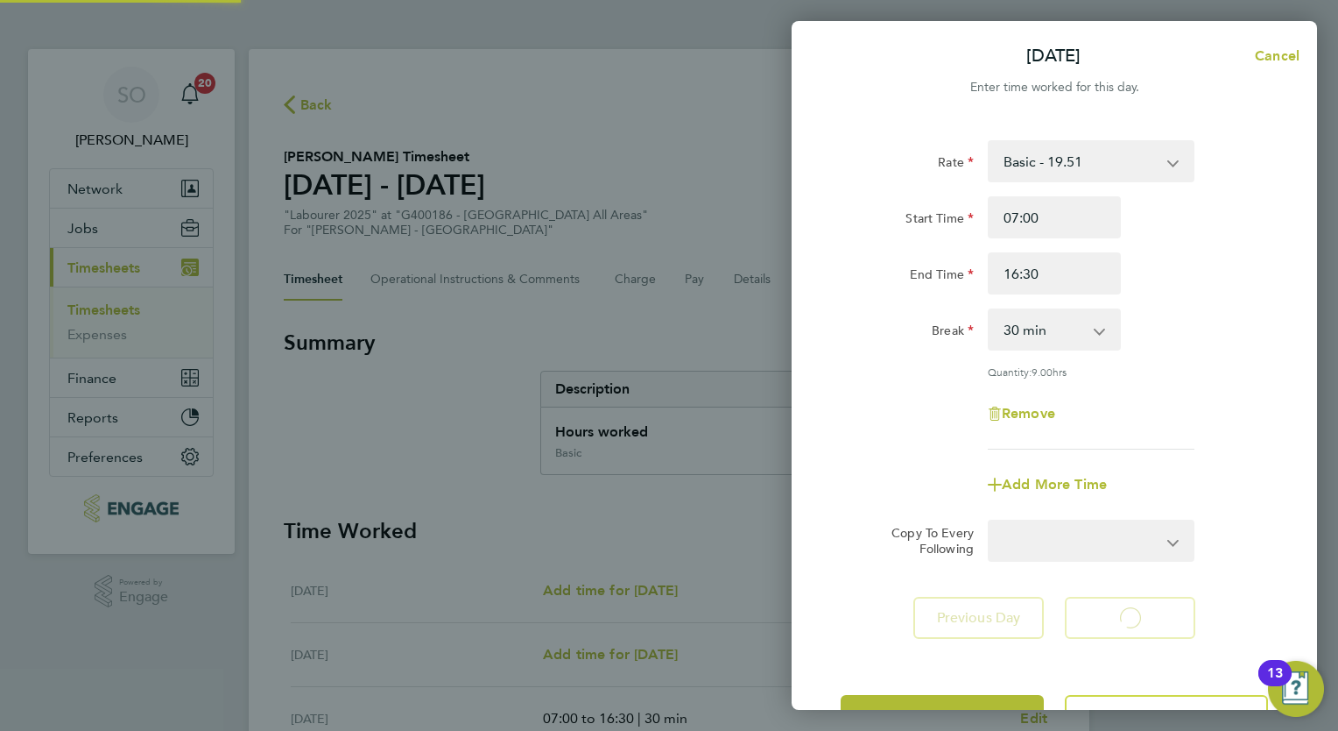
select select "30"
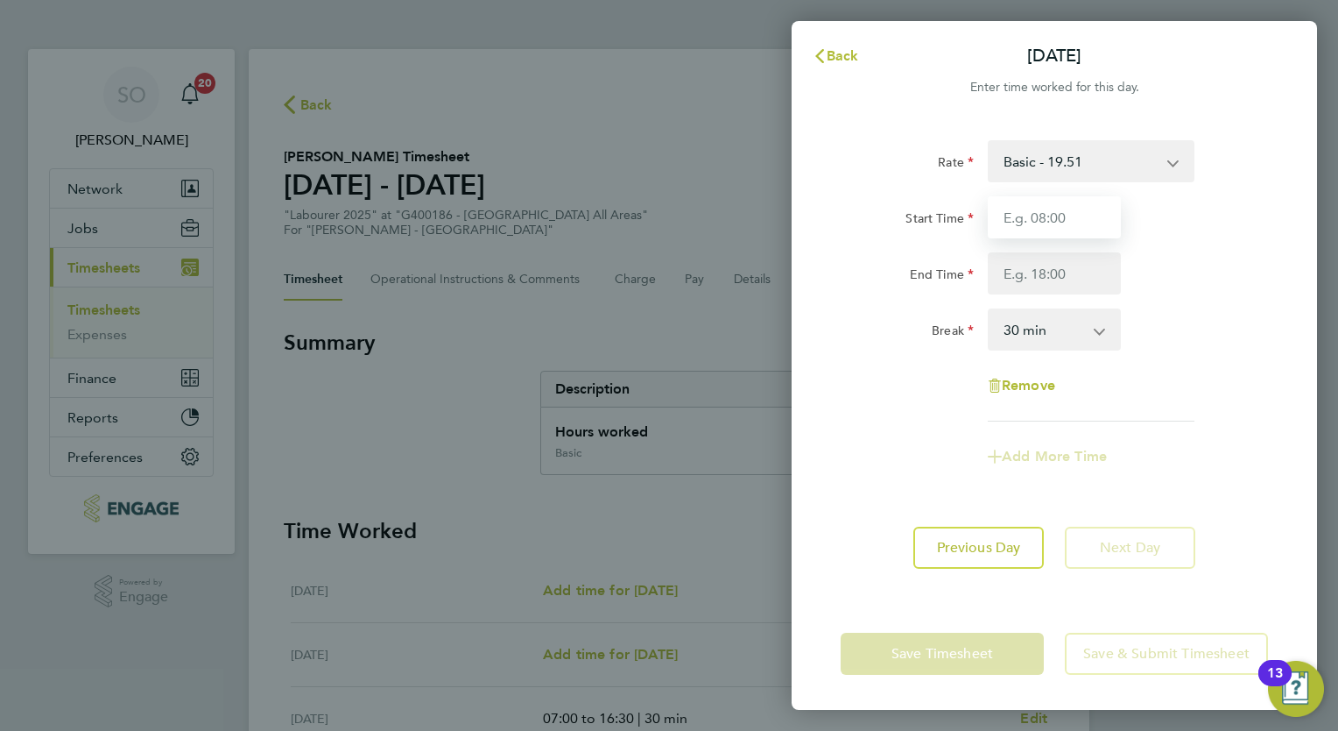
click at [1019, 219] on input "Start Time" at bounding box center [1054, 217] width 133 height 42
type input "07:00"
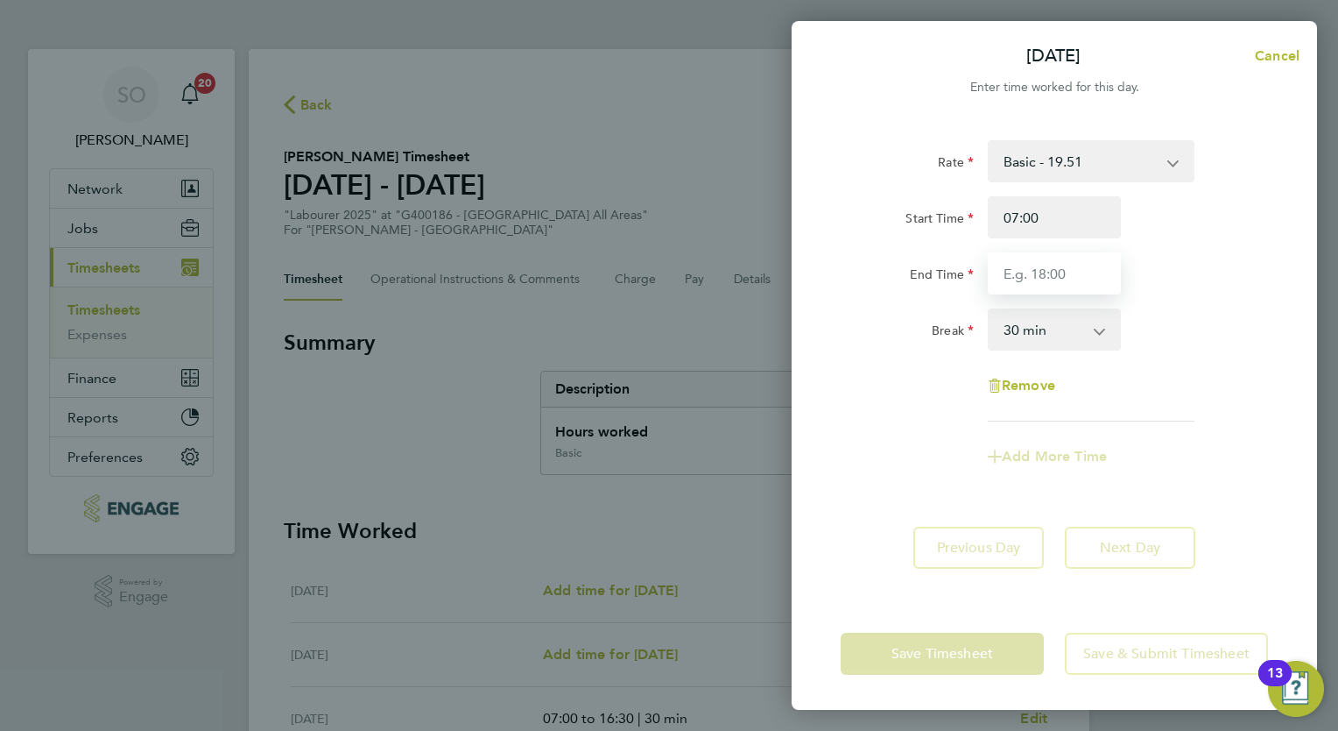
click at [1010, 279] on input "End Time" at bounding box center [1054, 273] width 133 height 42
type input "15:30"
click at [1066, 381] on div "Rate Basic - 19.51 Overtime - 28.12 After 4 Hrs [DATE] and Bank Holiday - 36.73…" at bounding box center [1054, 280] width 427 height 281
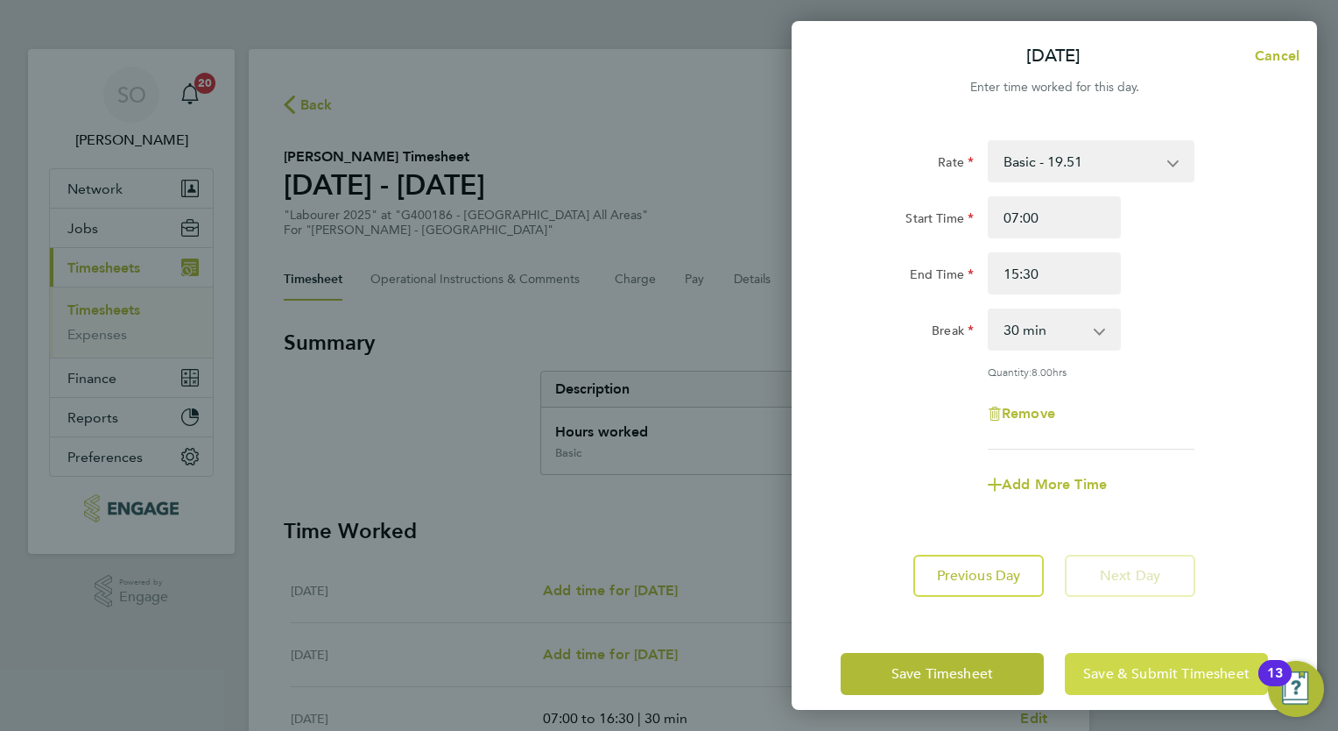
click at [1170, 691] on button "Save & Submit Timesheet" at bounding box center [1166, 674] width 203 height 42
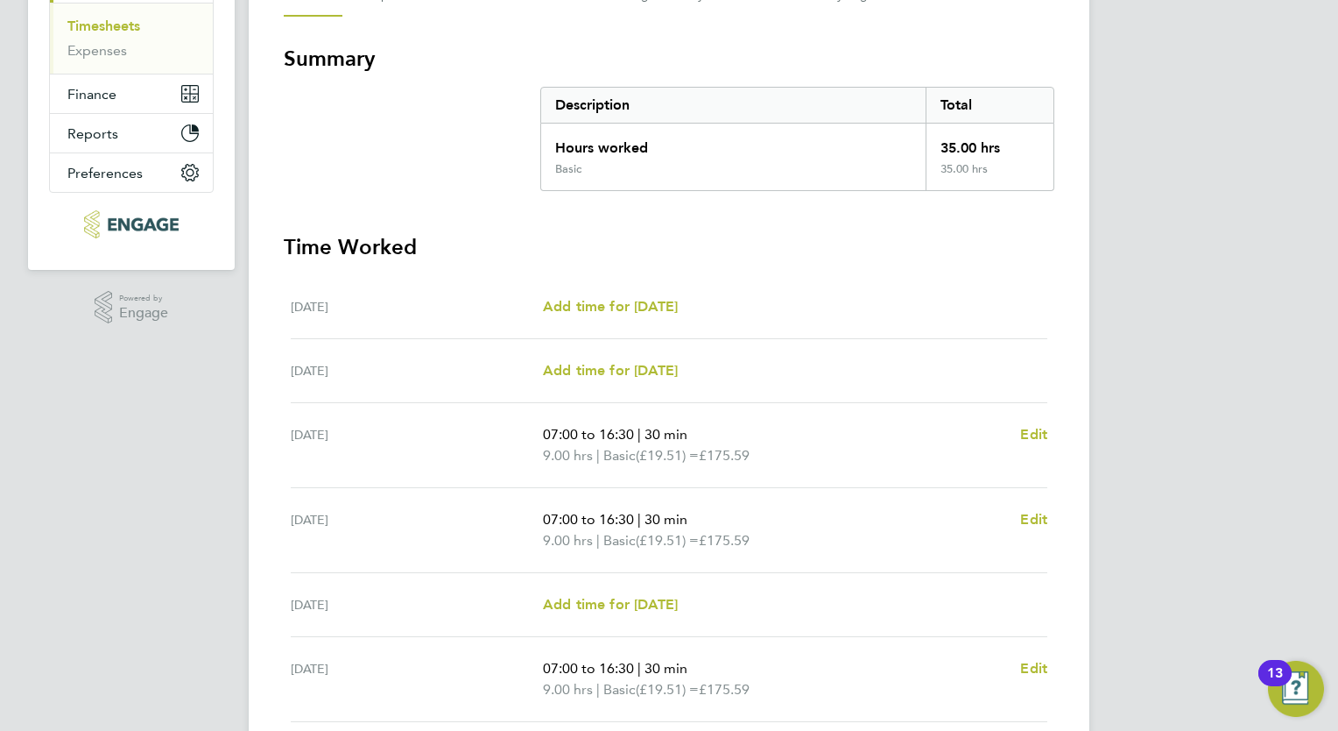
scroll to position [315, 0]
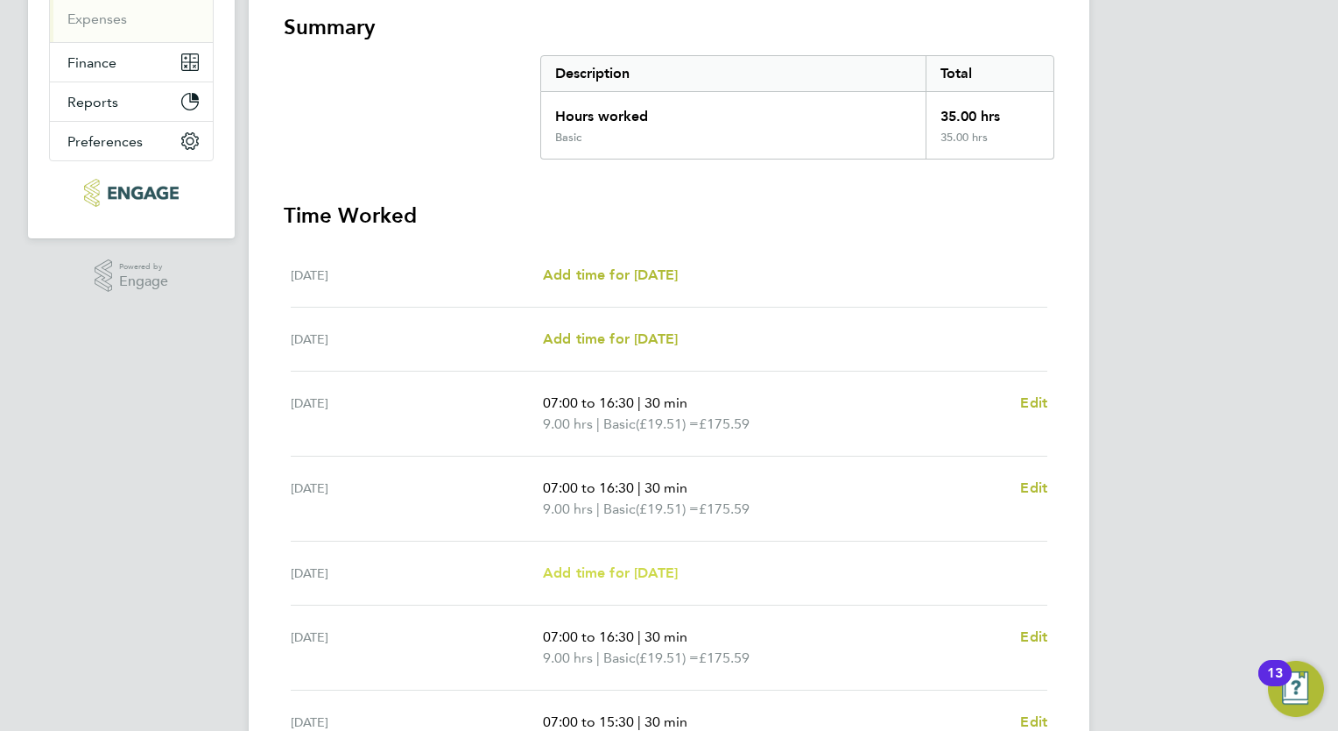
click at [623, 564] on span "Add time for [DATE]" at bounding box center [610, 572] width 135 height 17
select select "30"
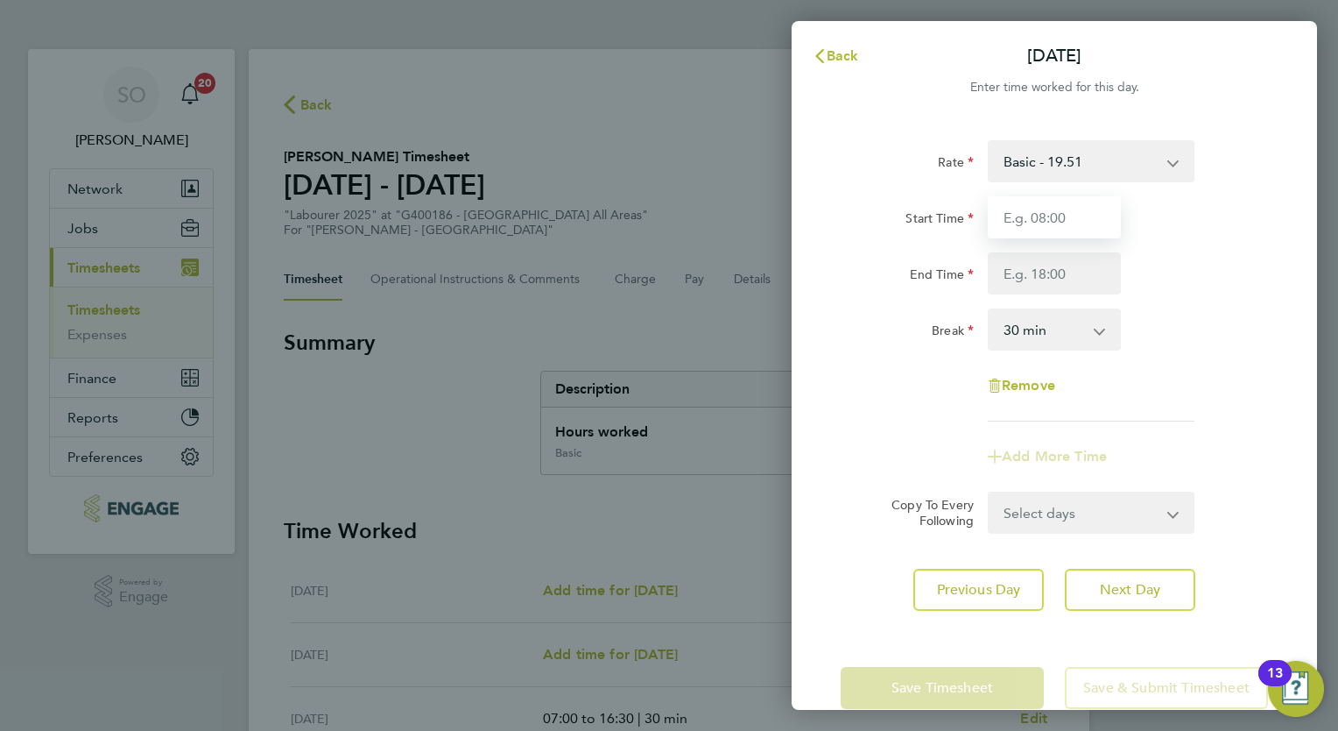
click at [1053, 215] on input "Start Time" at bounding box center [1054, 217] width 133 height 42
type input "07:00"
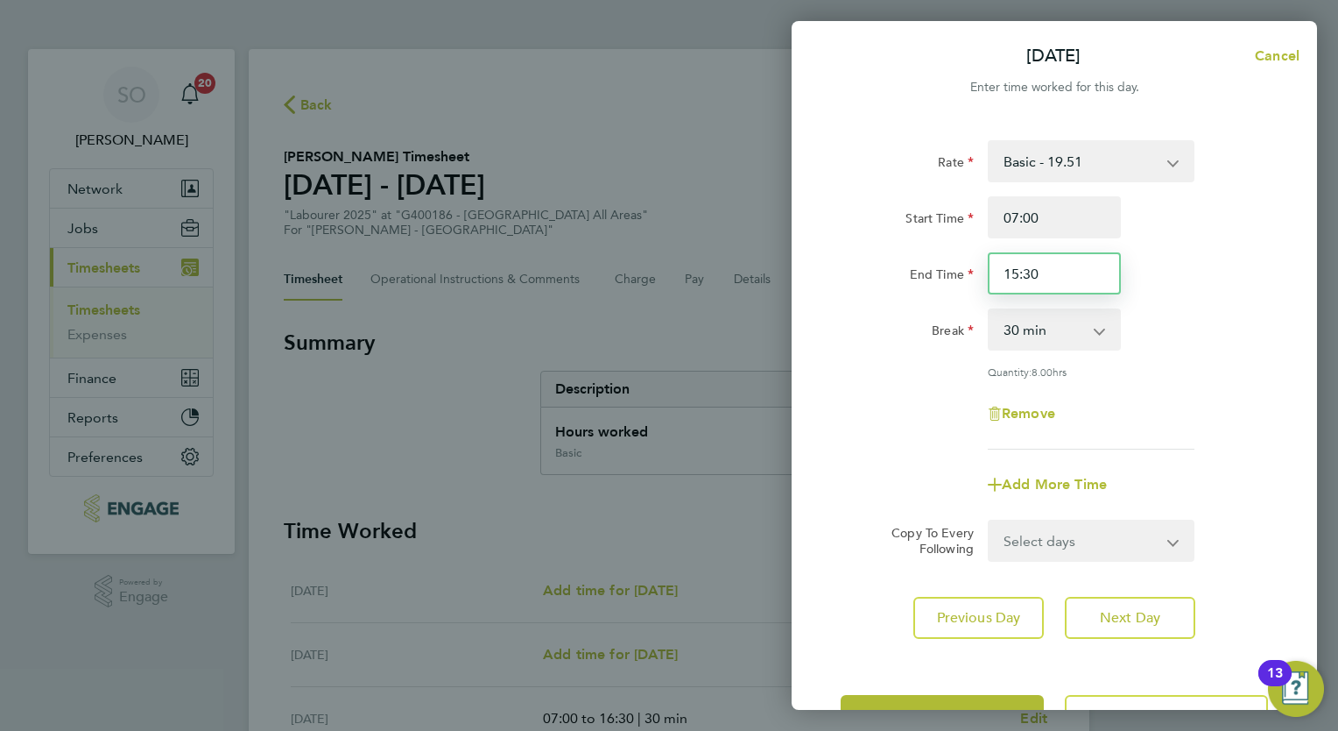
click at [1041, 283] on input "15:30" at bounding box center [1054, 273] width 133 height 42
click at [1009, 278] on input "15:30" at bounding box center [1054, 273] width 133 height 42
type input "16:30"
click at [935, 707] on span "Save Timesheet" at bounding box center [943, 716] width 102 height 18
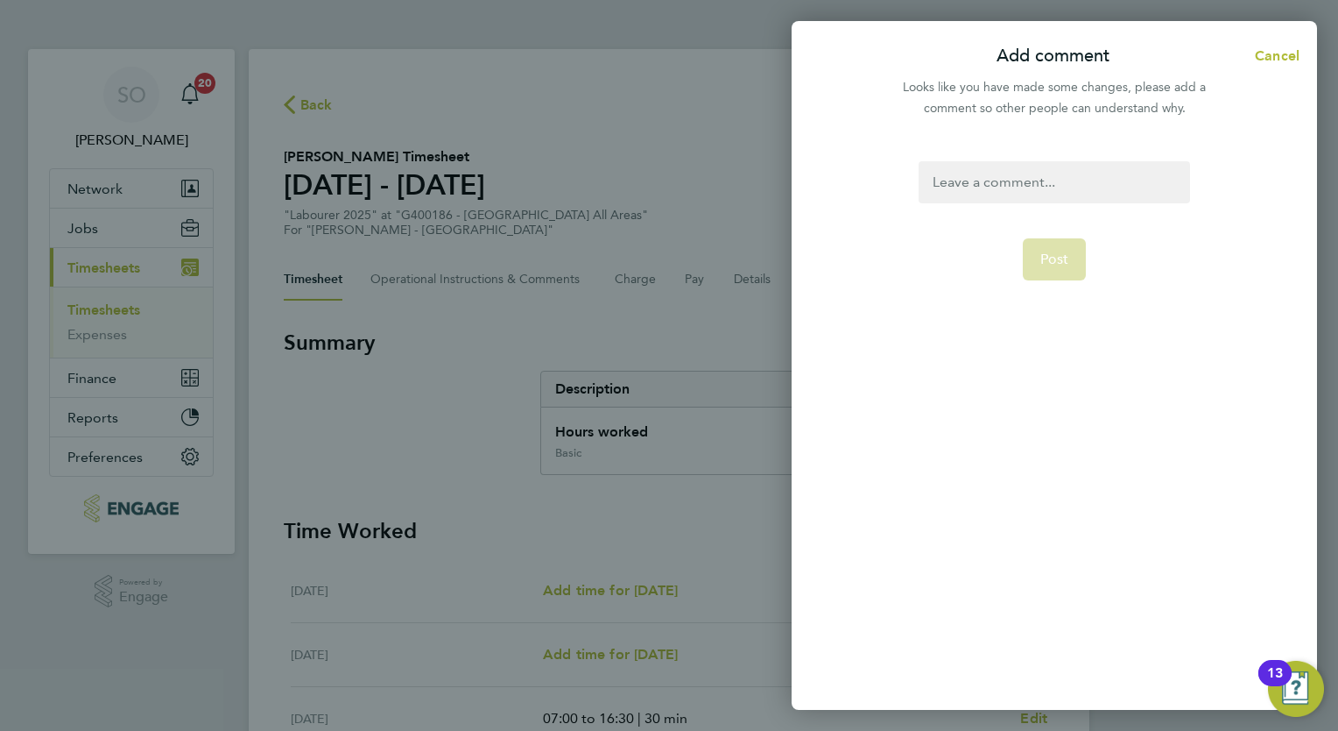
click at [1018, 173] on div at bounding box center [1054, 182] width 271 height 42
click at [921, 195] on div at bounding box center [1054, 182] width 271 height 42
click at [1051, 271] on button "Post" at bounding box center [1055, 259] width 64 height 42
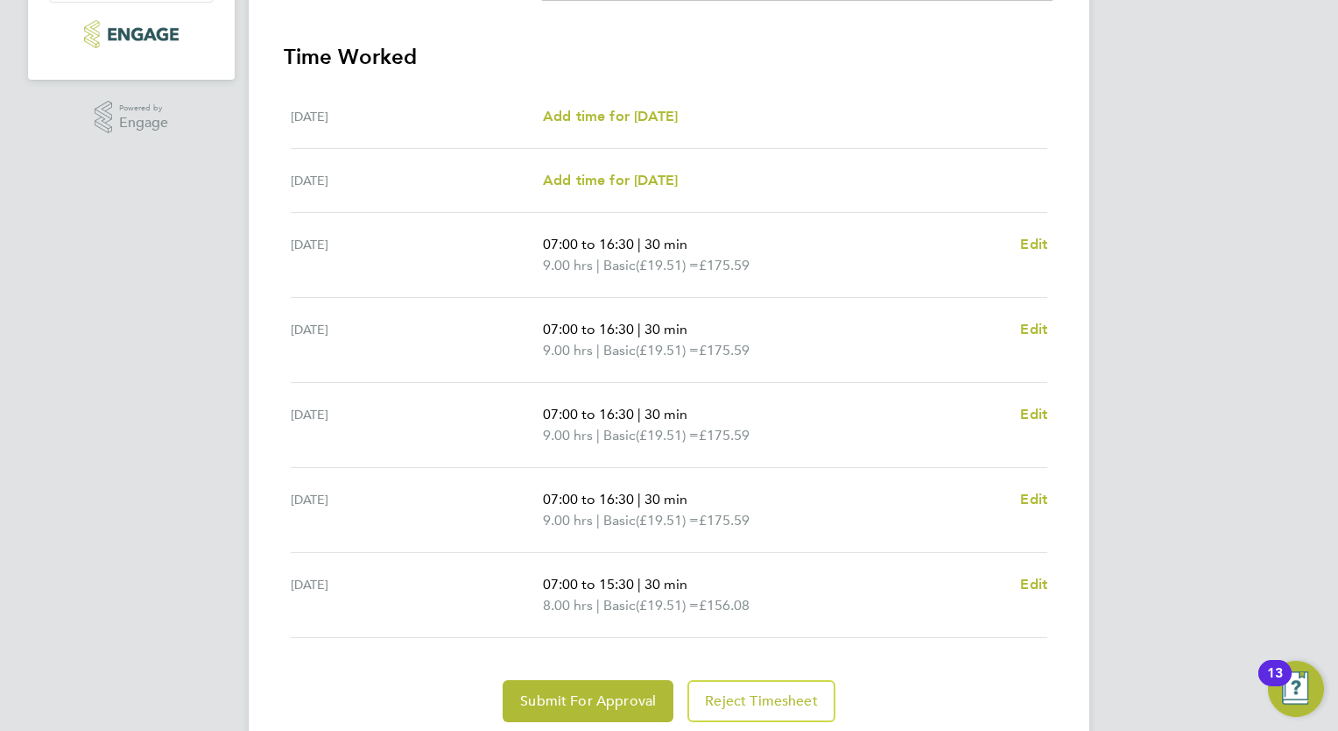
scroll to position [533, 0]
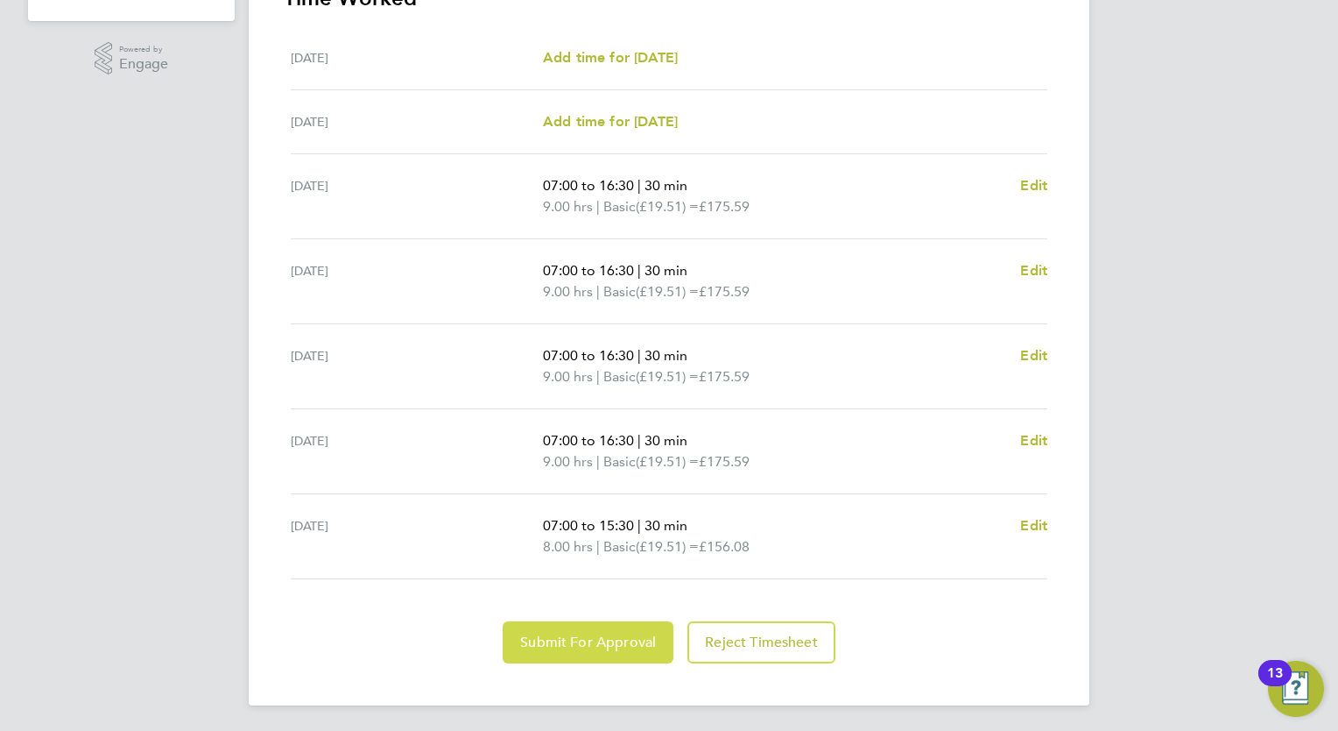
click at [611, 646] on span "Submit For Approval" at bounding box center [588, 642] width 136 height 18
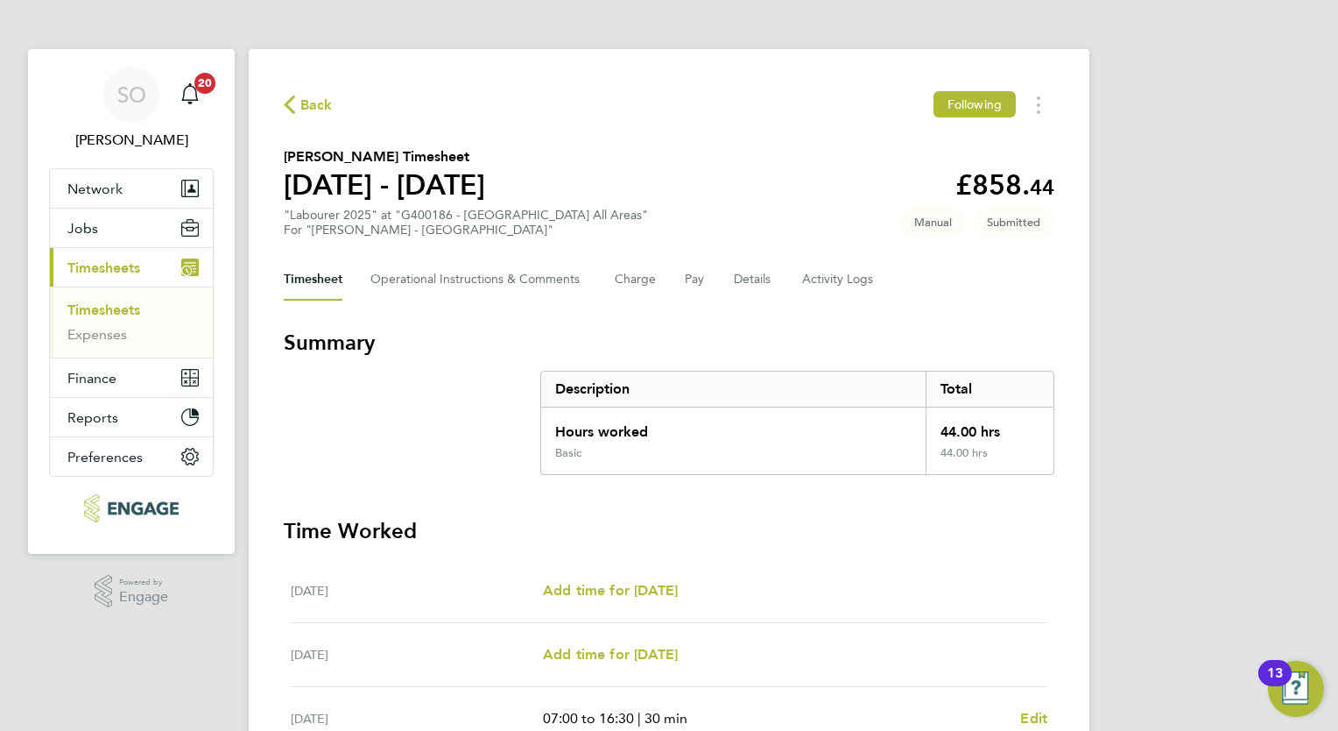
scroll to position [0, 0]
click at [128, 317] on link "Timesheets" at bounding box center [103, 309] width 73 height 17
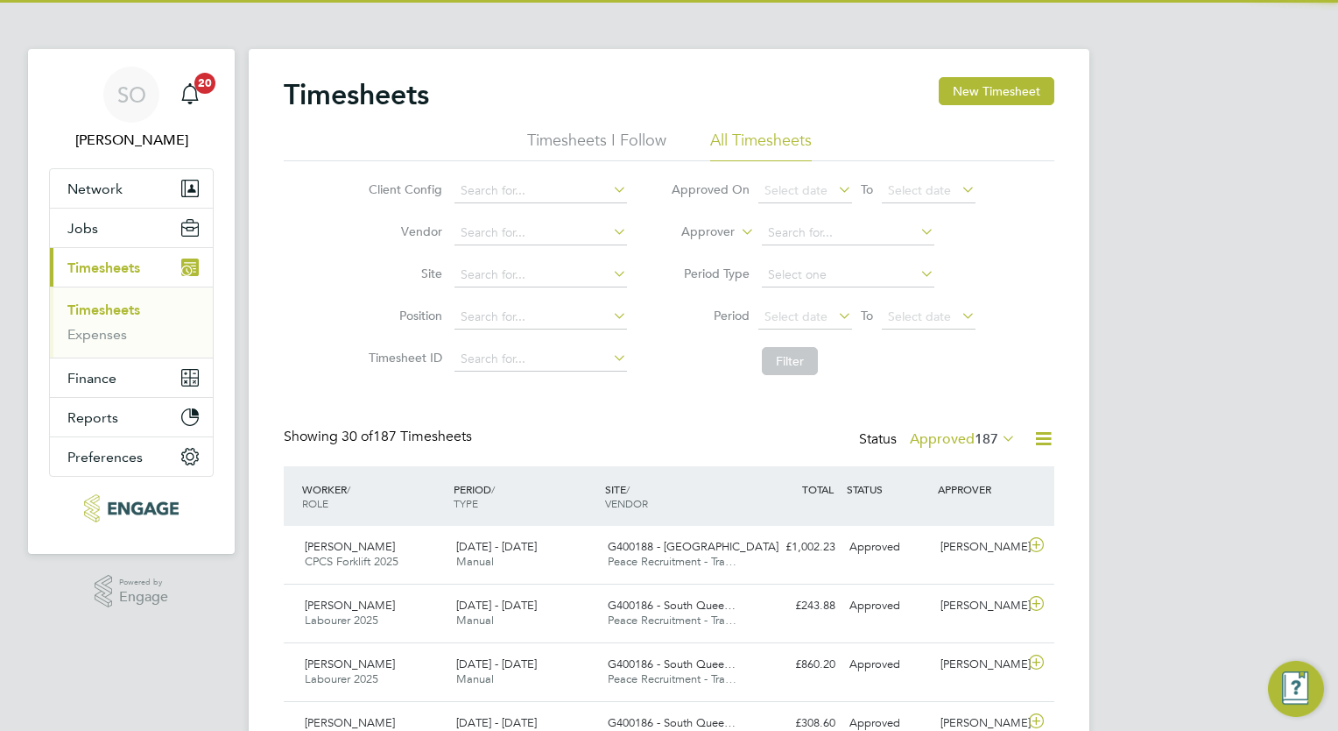
scroll to position [44, 152]
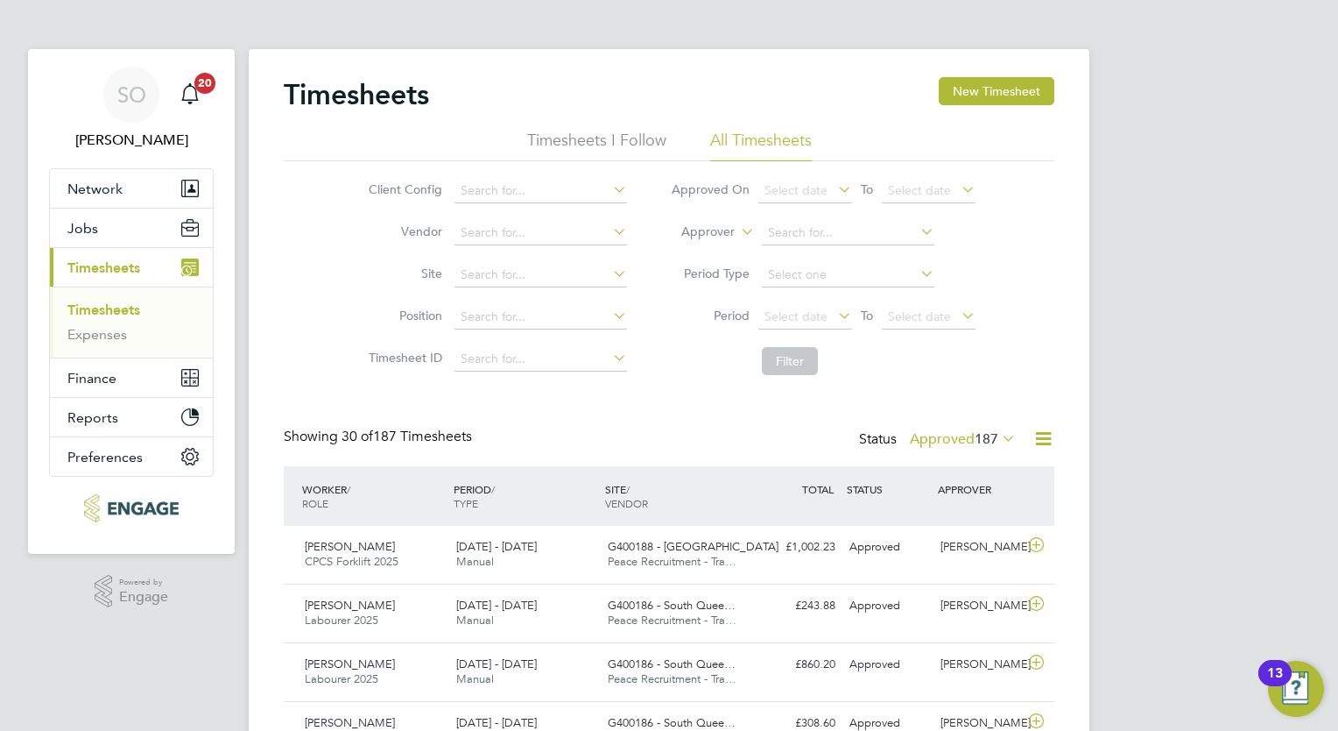
click at [999, 440] on icon at bounding box center [999, 438] width 0 height 25
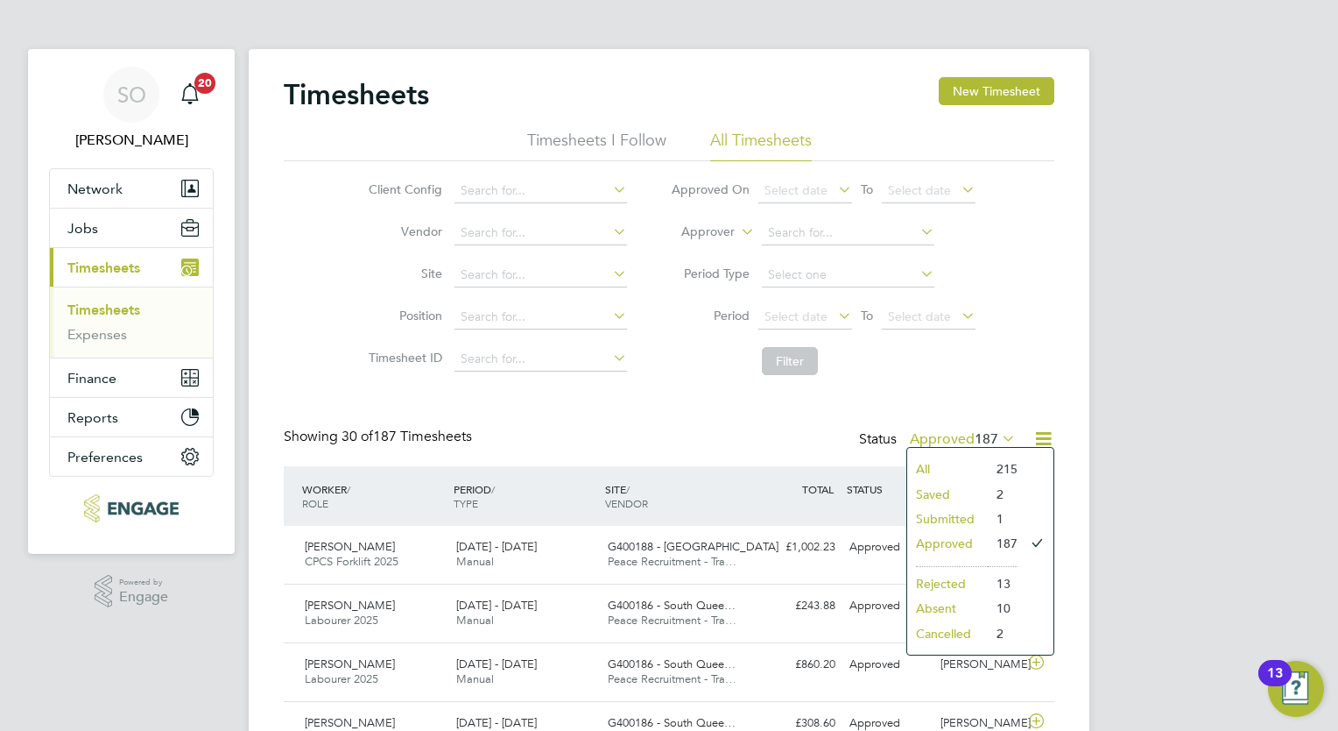
click at [956, 517] on li "Submitted" at bounding box center [947, 518] width 81 height 25
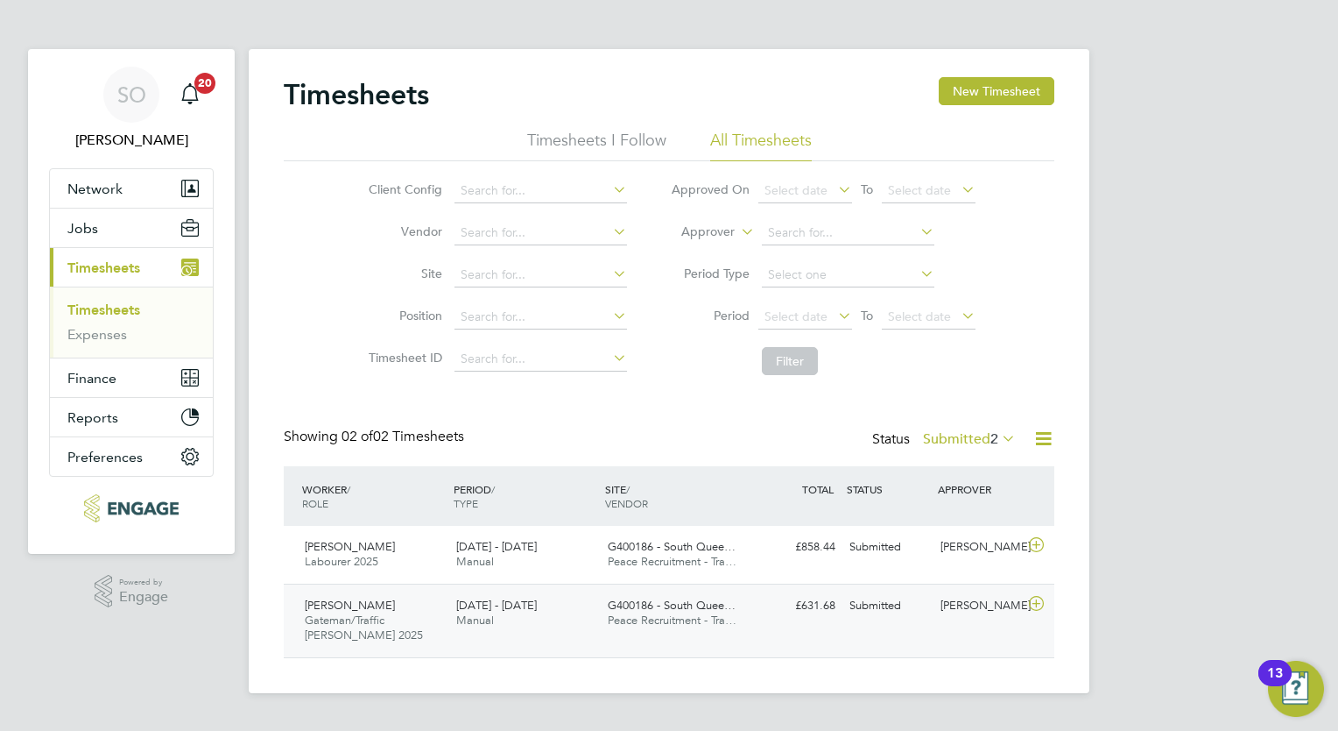
click at [1036, 607] on icon at bounding box center [1037, 603] width 22 height 14
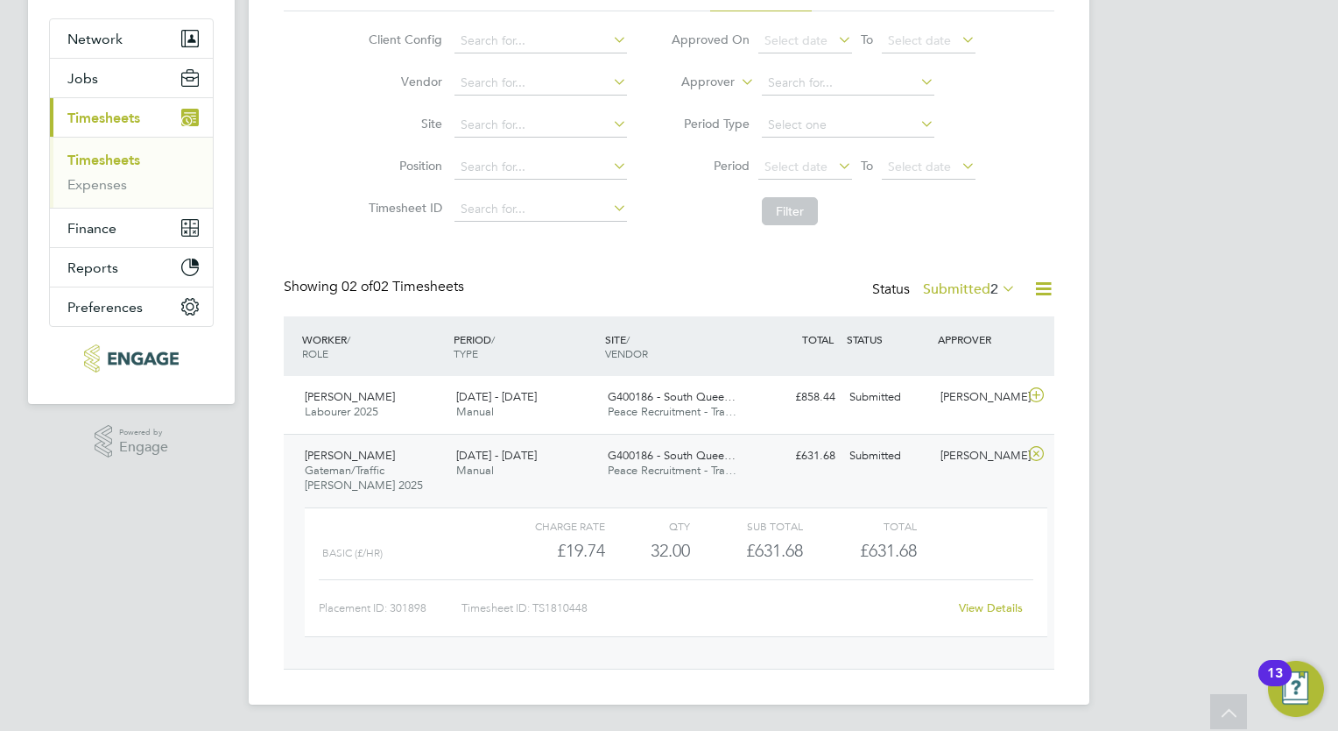
click at [981, 616] on div "View Details" at bounding box center [991, 608] width 86 height 28
click at [978, 606] on link "View Details" at bounding box center [991, 607] width 64 height 15
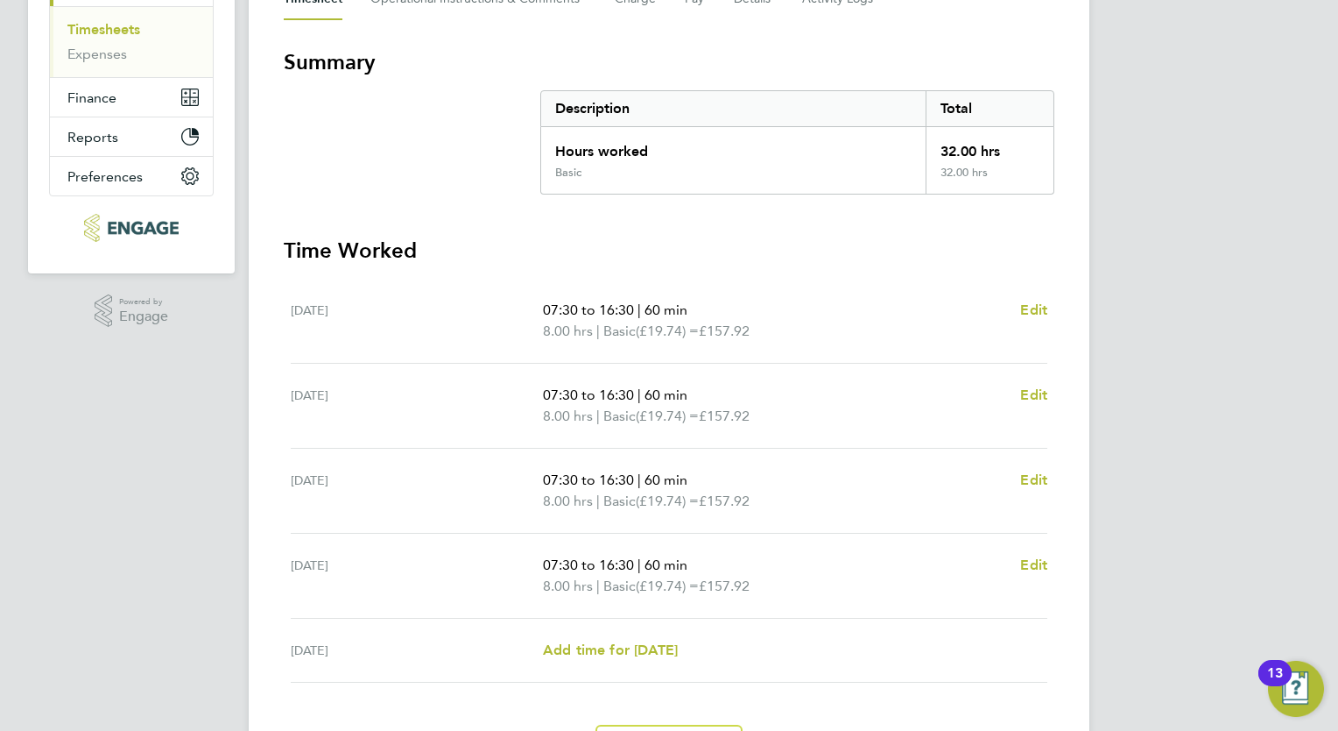
scroll to position [247, 0]
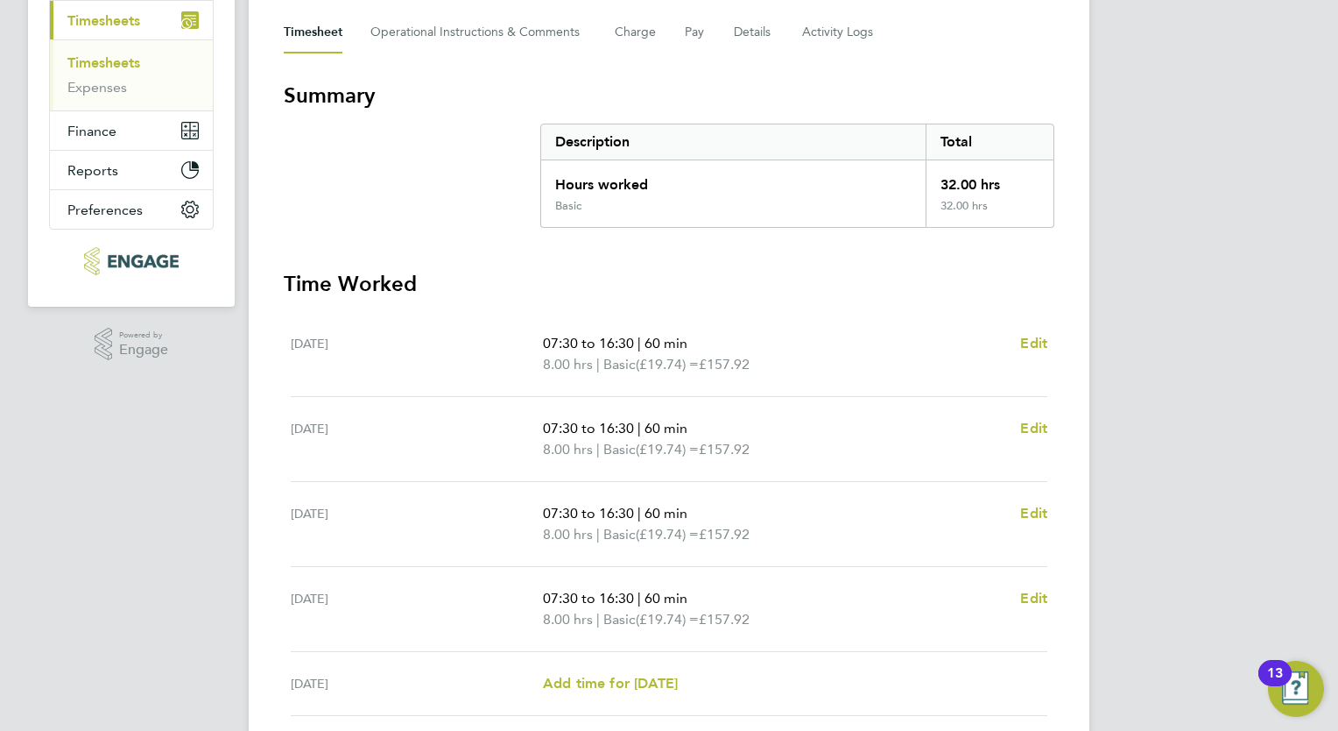
click at [116, 65] on link "Timesheets" at bounding box center [103, 62] width 73 height 17
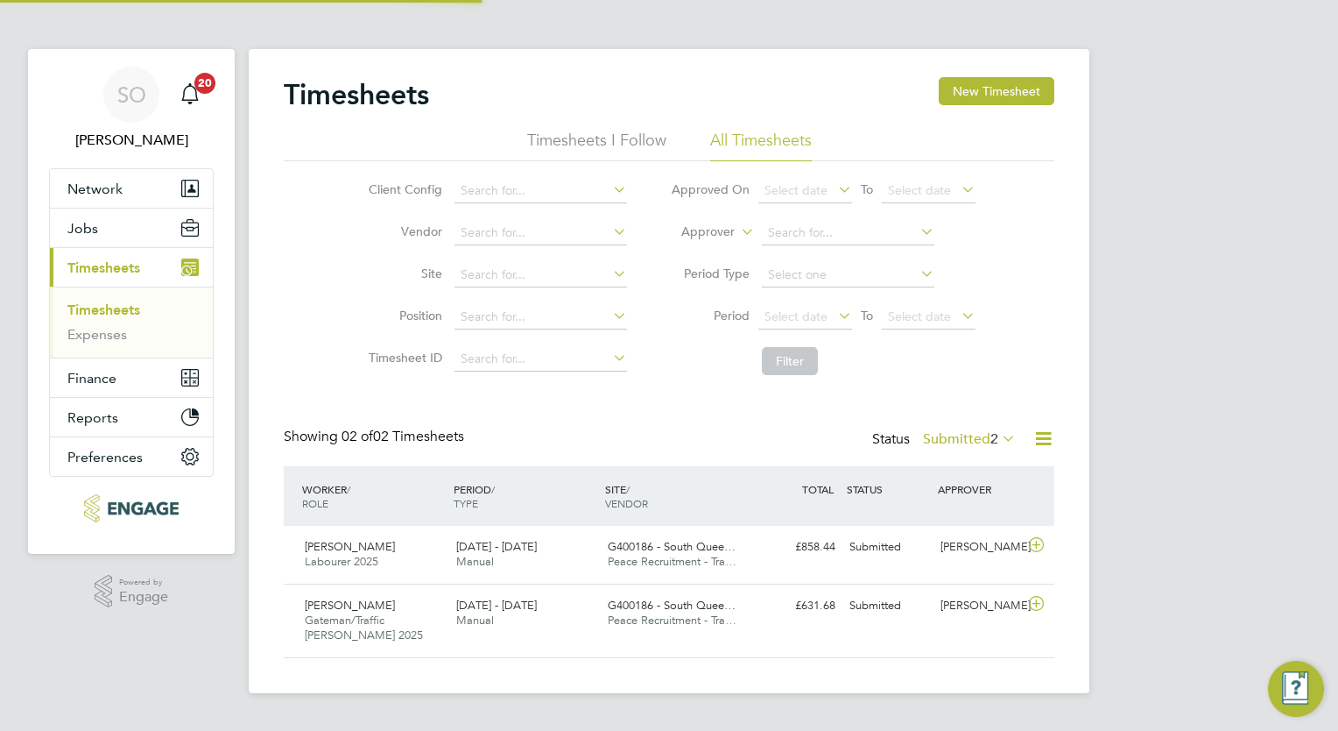
scroll to position [44, 152]
click at [353, 543] on span "[PERSON_NAME]" at bounding box center [350, 546] width 90 height 15
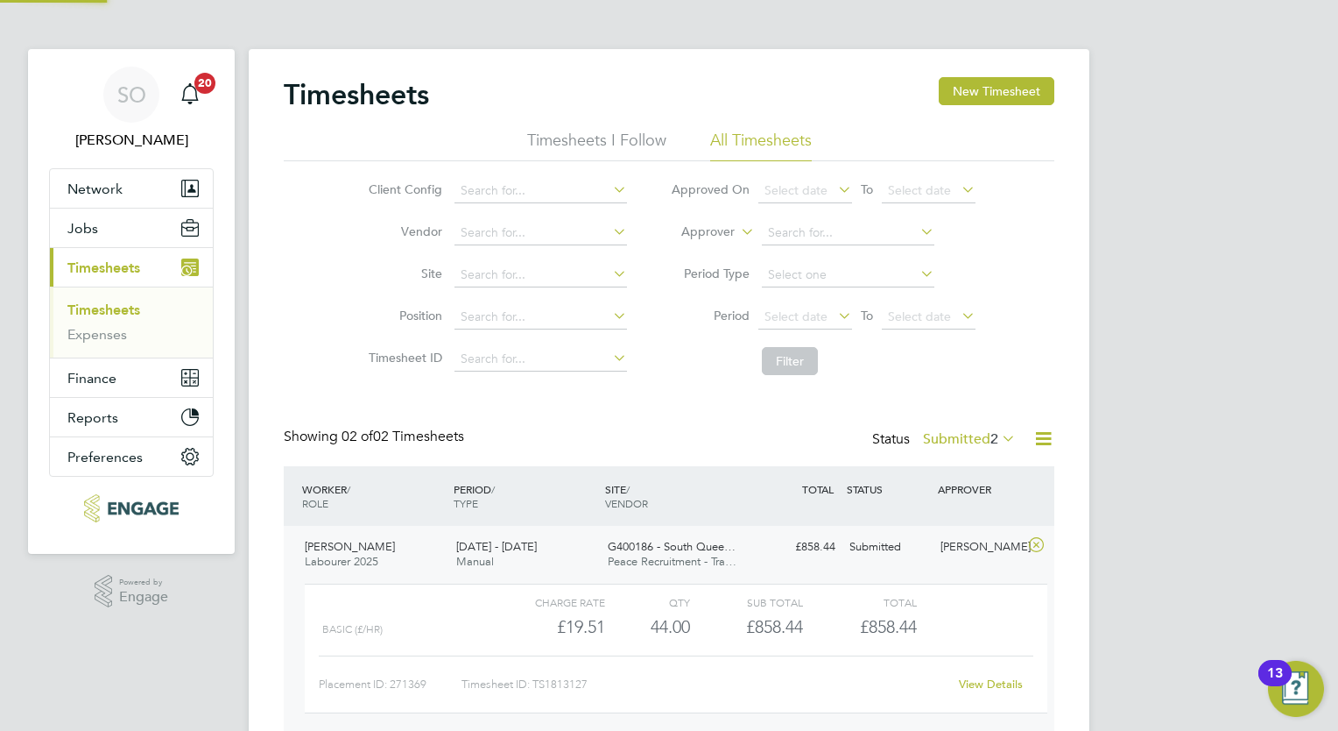
scroll to position [29, 170]
